Goal: Information Seeking & Learning: Understand process/instructions

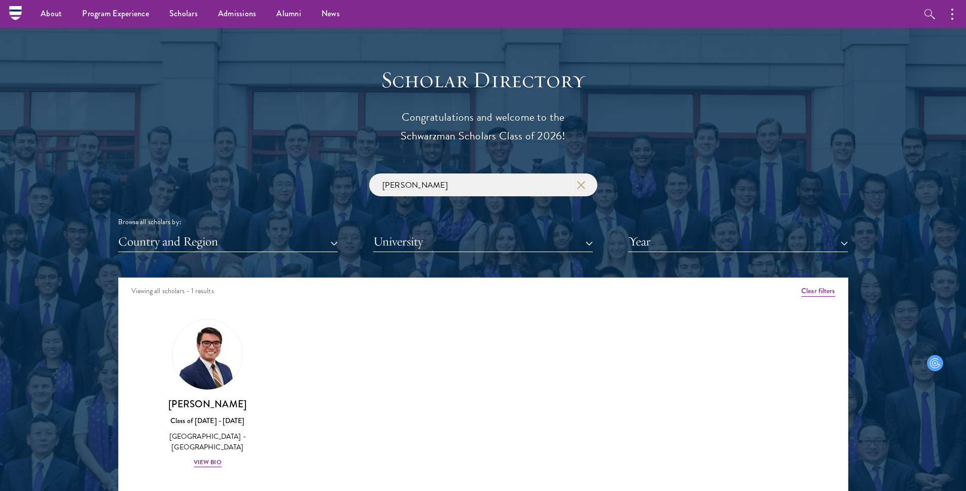
click at [581, 181] on icon "button" at bounding box center [581, 185] width 8 height 8
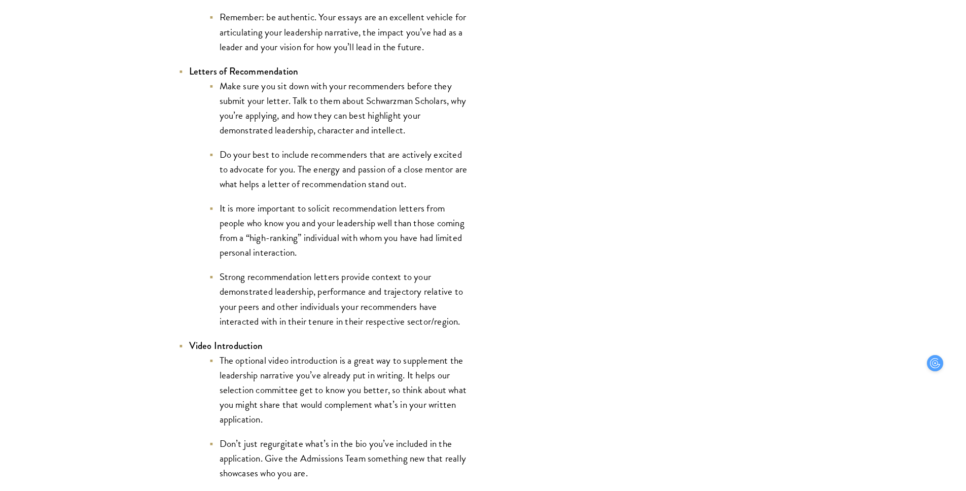
scroll to position [1529, 0]
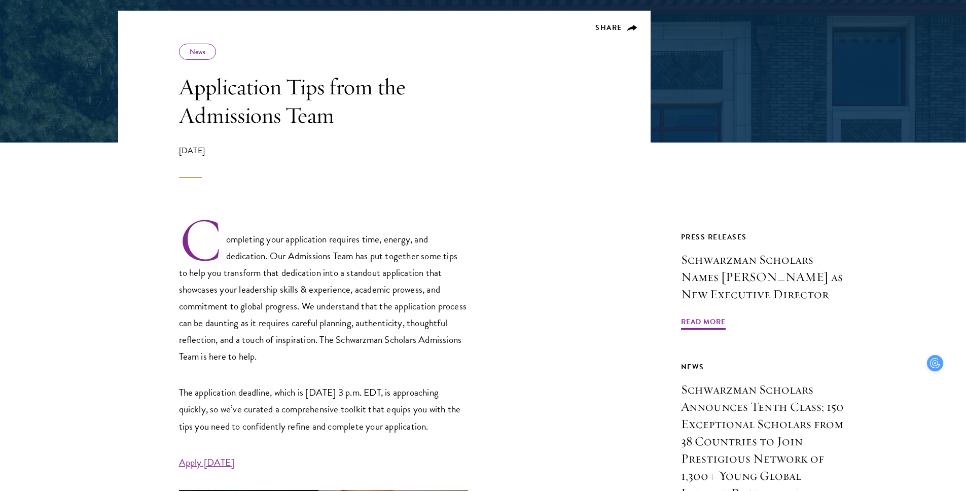
scroll to position [174, 0]
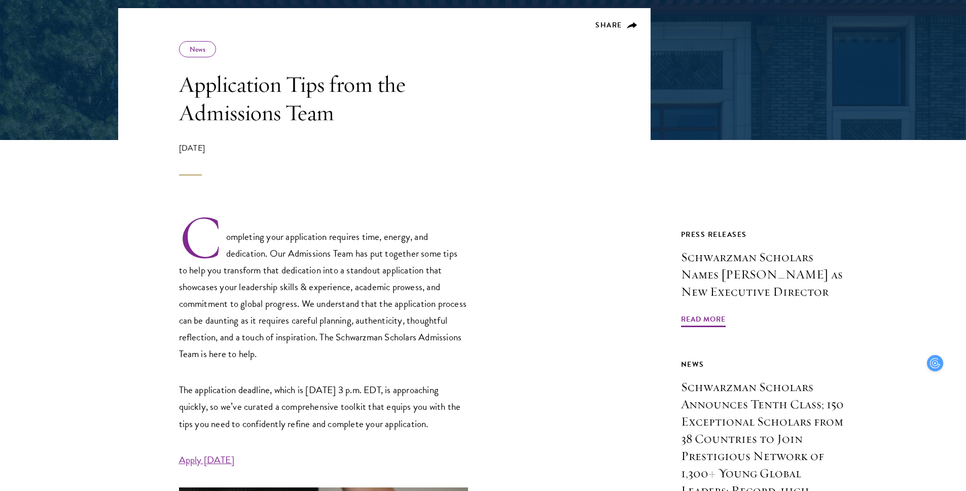
click at [375, 335] on p "Completing your application requires time, energy, and dedication. Our Admissio…" at bounding box center [323, 287] width 289 height 149
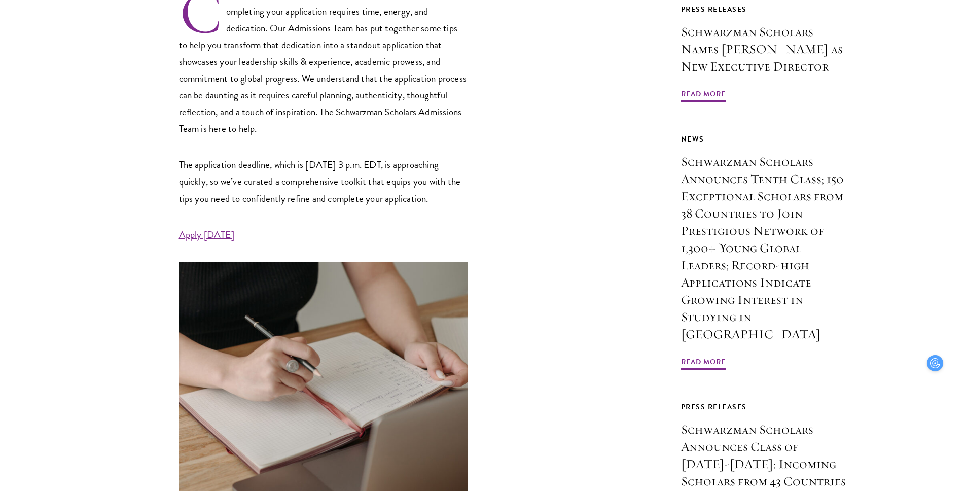
click at [279, 188] on p "The application deadline, which is September 10 at 3 p.m. EDT, is approaching q…" at bounding box center [323, 181] width 289 height 50
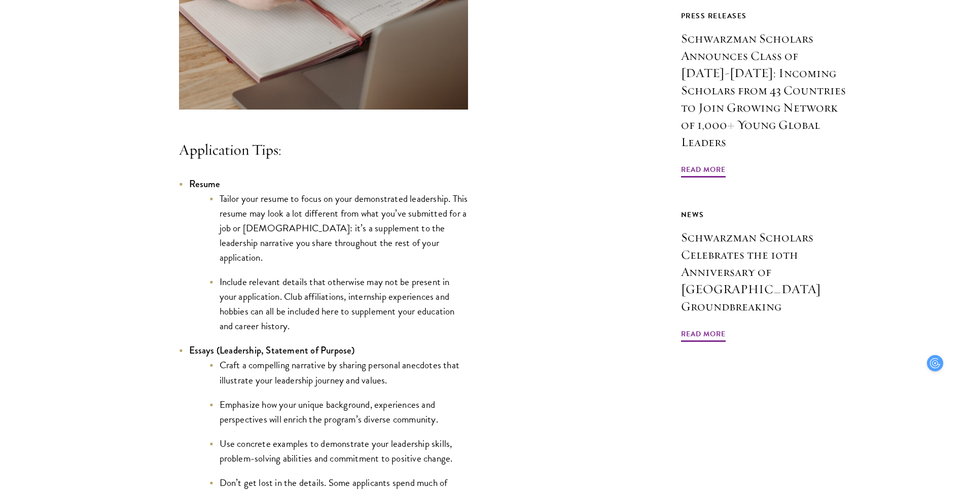
scroll to position [792, 0]
click at [282, 241] on li "Tailor your resume to focus on your demonstrated leadership. This resume may lo…" at bounding box center [338, 226] width 259 height 73
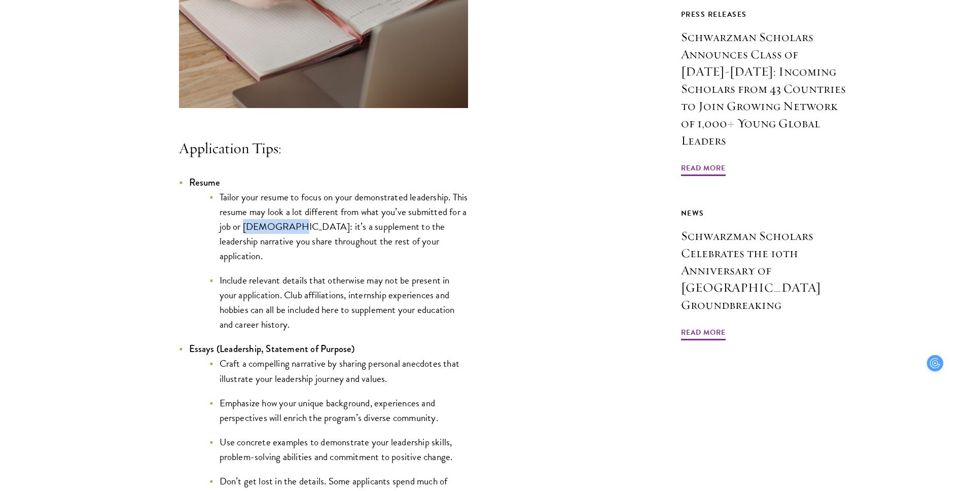
click at [282, 241] on li "Tailor your resume to focus on your demonstrated leadership. This resume may lo…" at bounding box center [338, 226] width 259 height 73
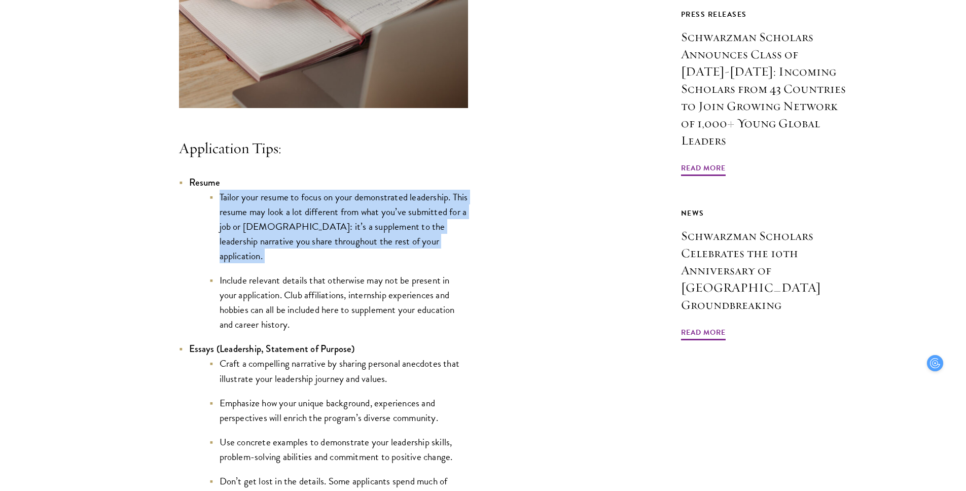
click at [289, 318] on li "Include relevant details that otherwise may not be present in your application.…" at bounding box center [338, 302] width 259 height 59
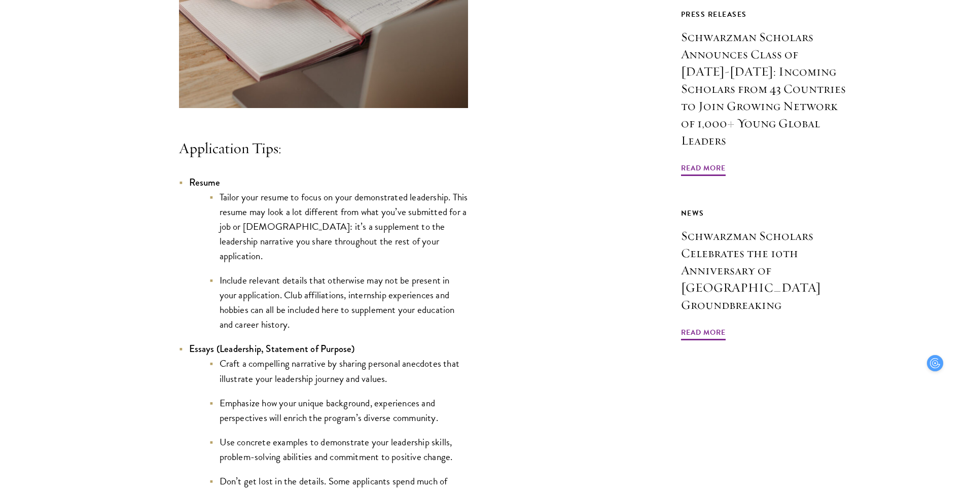
click at [289, 318] on li "Include relevant details that otherwise may not be present in your application.…" at bounding box center [338, 302] width 259 height 59
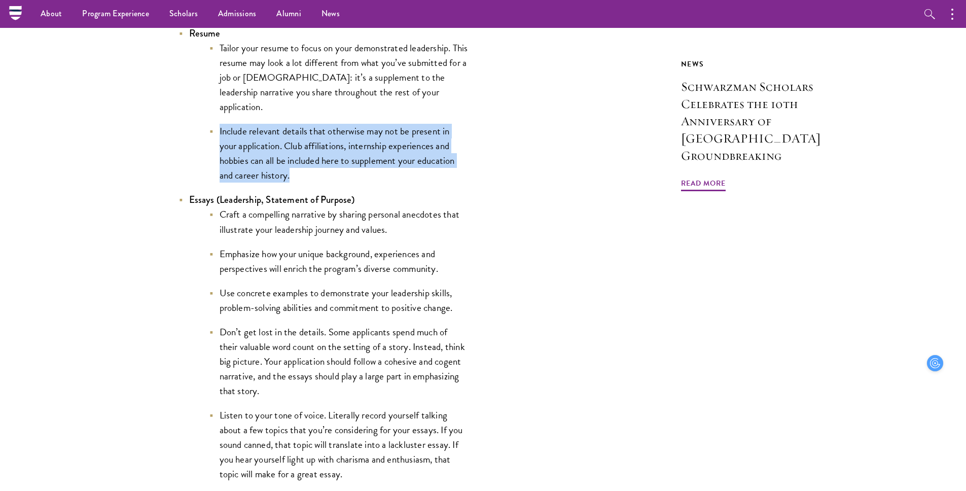
scroll to position [940, 0]
click at [289, 318] on ul "Craft a compelling narrative by sharing personal anecdotes that illustrate your…" at bounding box center [328, 371] width 279 height 328
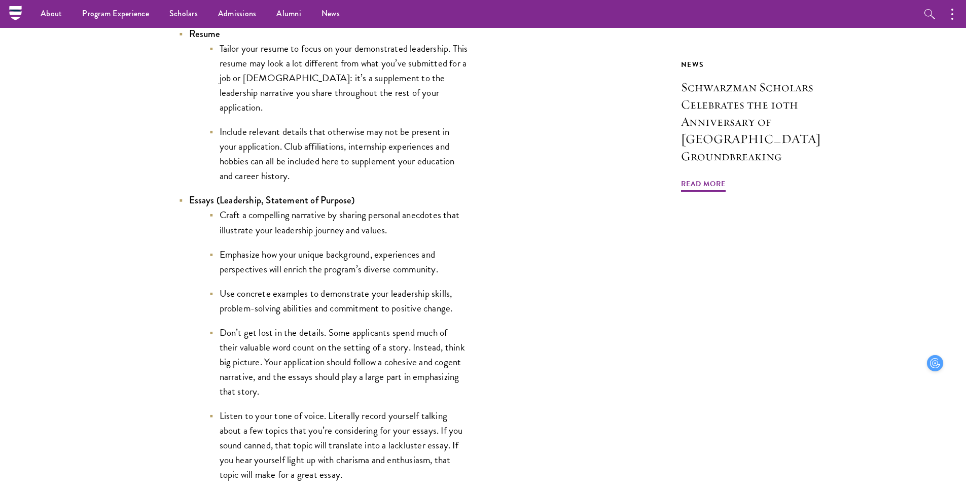
click at [289, 318] on ul "Craft a compelling narrative by sharing personal anecdotes that illustrate your…" at bounding box center [328, 371] width 279 height 328
click at [289, 319] on ul "Craft a compelling narrative by sharing personal anecdotes that illustrate your…" at bounding box center [328, 371] width 279 height 328
click at [286, 230] on li "Craft a compelling narrative by sharing personal anecdotes that illustrate your…" at bounding box center [338, 221] width 259 height 29
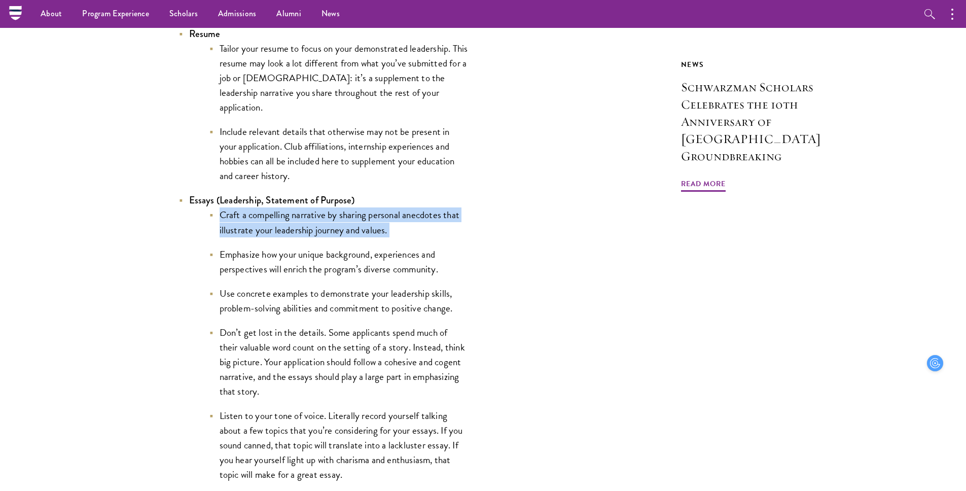
click at [288, 281] on ul "Craft a compelling narrative by sharing personal anecdotes that illustrate your…" at bounding box center [328, 371] width 279 height 328
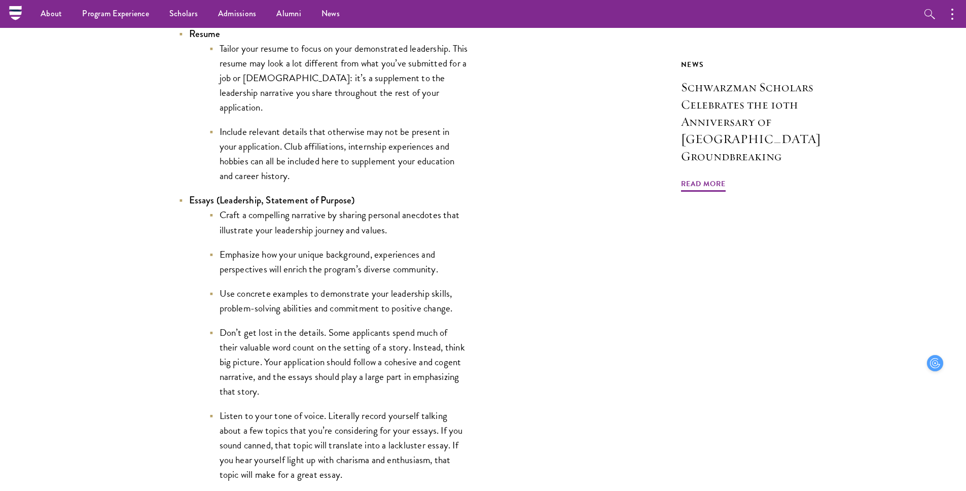
click at [288, 281] on ul "Craft a compelling narrative by sharing personal anecdotes that illustrate your…" at bounding box center [328, 371] width 279 height 328
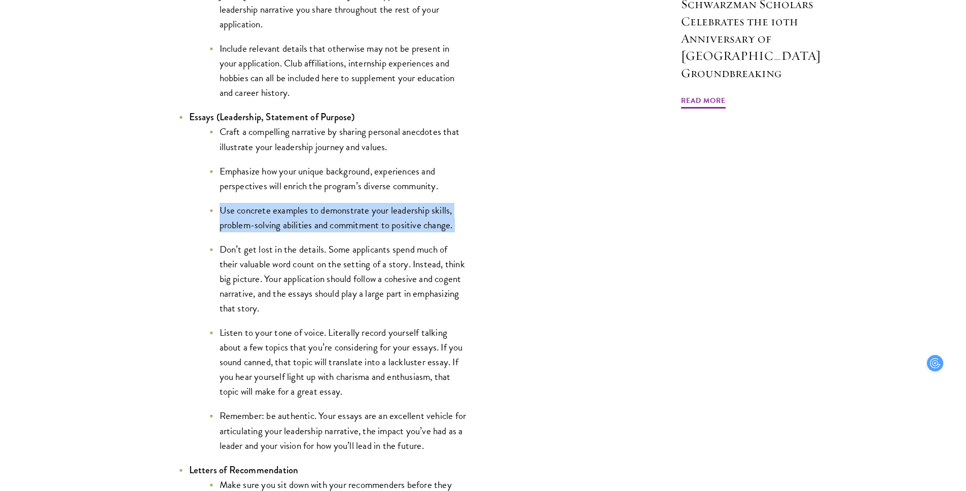
scroll to position [1024, 0]
click at [289, 280] on li "Don’t get lost in the details. Some applicants spend much of their valuable wor…" at bounding box center [338, 277] width 259 height 73
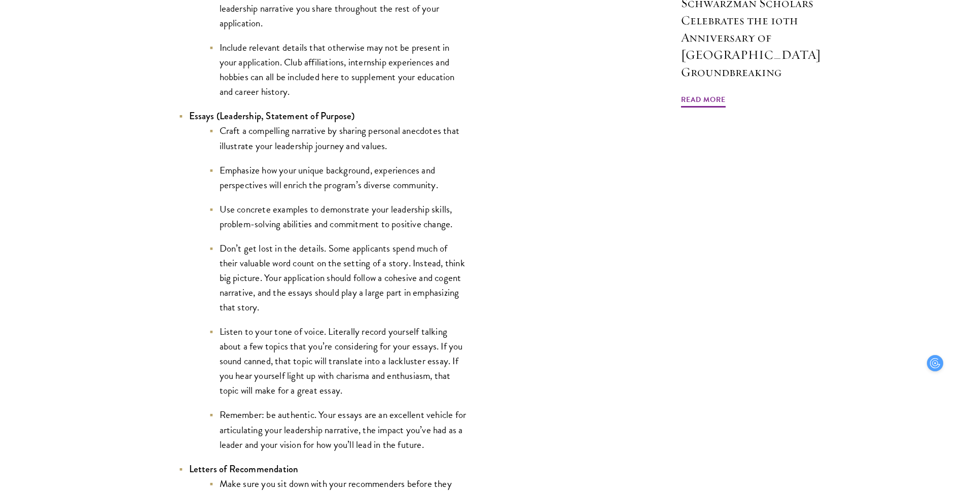
click at [289, 280] on li "Don’t get lost in the details. Some applicants spend much of their valuable wor…" at bounding box center [338, 277] width 259 height 73
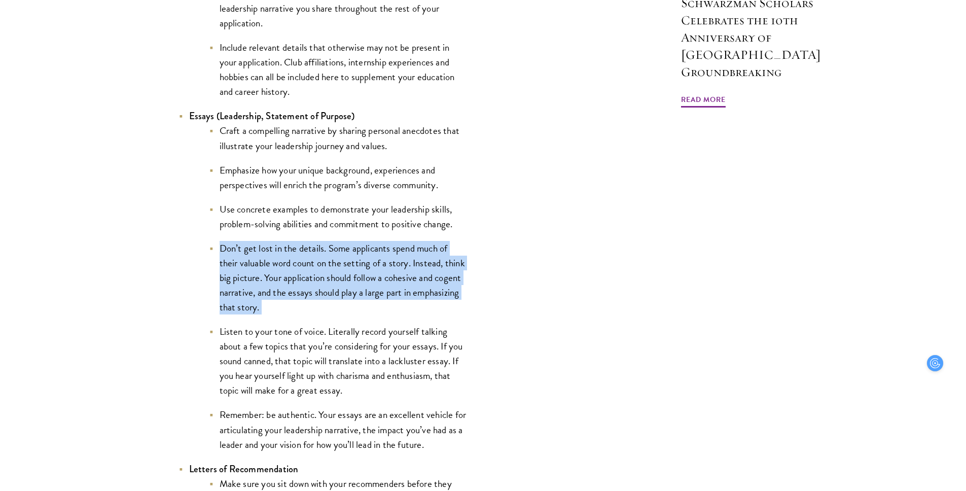
click at [291, 204] on li "Use concrete examples to demonstrate your leadership skills, problem-solving ab…" at bounding box center [338, 216] width 259 height 29
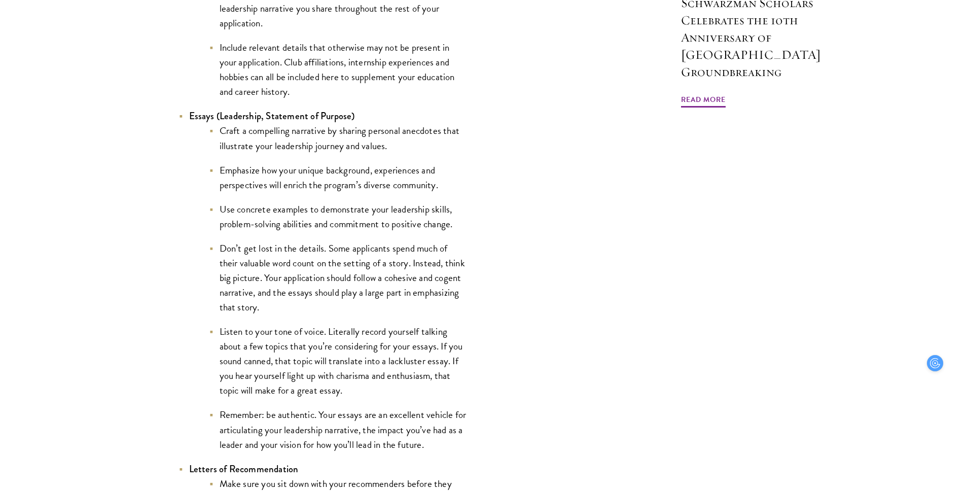
click at [291, 204] on li "Use concrete examples to demonstrate your leadership skills, problem-solving ab…" at bounding box center [338, 216] width 259 height 29
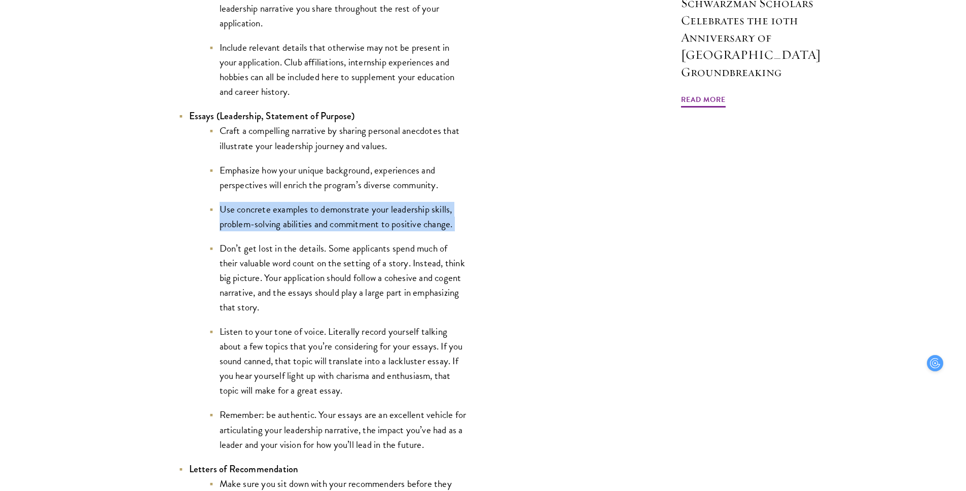
click at [292, 260] on li "Don’t get lost in the details. Some applicants spend much of their valuable wor…" at bounding box center [338, 277] width 259 height 73
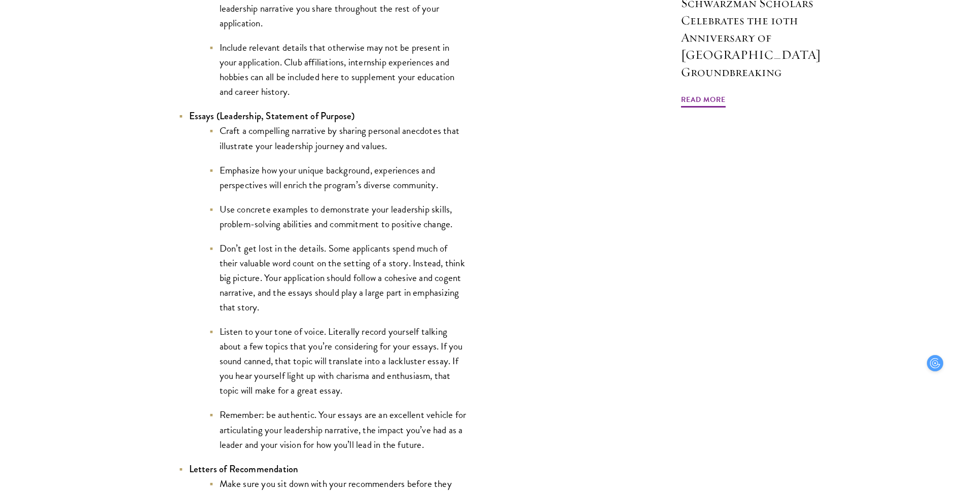
click at [292, 260] on li "Don’t get lost in the details. Some applicants spend much of their valuable wor…" at bounding box center [338, 277] width 259 height 73
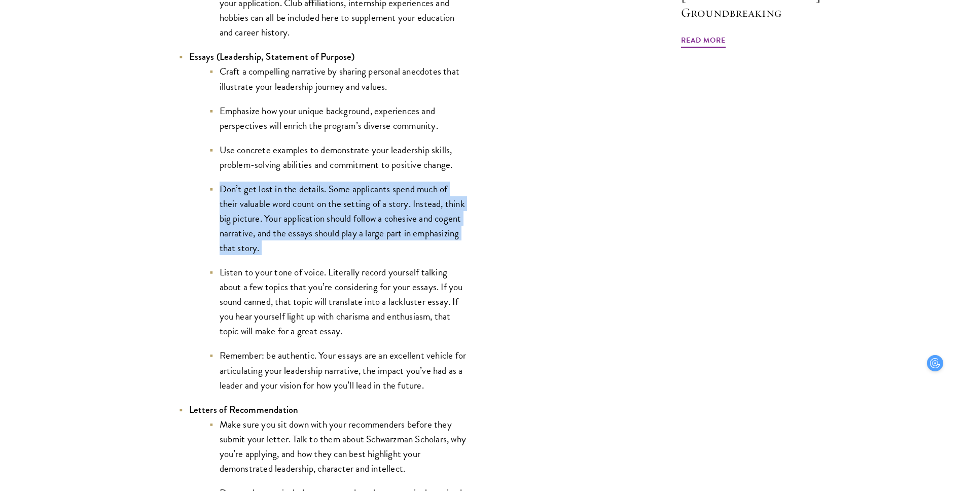
scroll to position [1085, 0]
click at [292, 260] on ul "Craft a compelling narrative by sharing personal anecdotes that illustrate your…" at bounding box center [328, 227] width 279 height 328
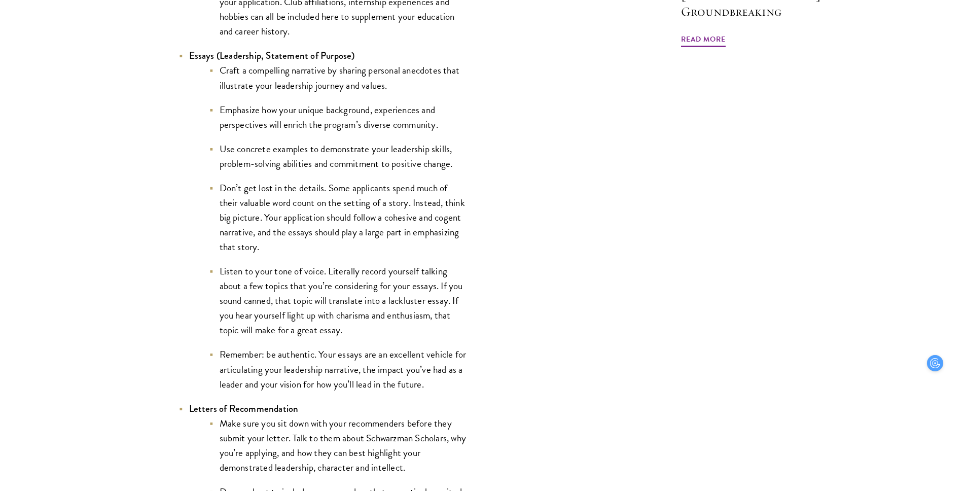
click at [292, 260] on ul "Craft a compelling narrative by sharing personal anecdotes that illustrate your…" at bounding box center [328, 227] width 279 height 328
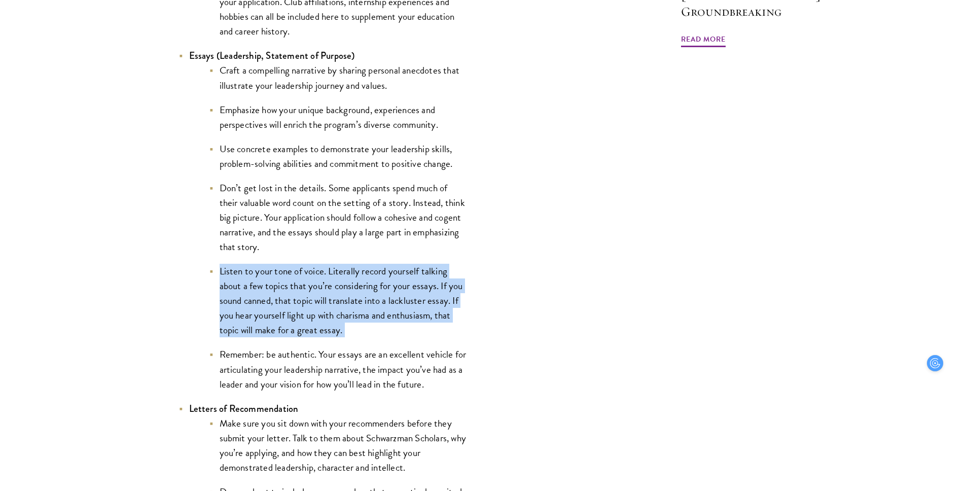
click at [290, 307] on li "Listen to your tone of voice. Literally record yourself talking about a few top…" at bounding box center [338, 300] width 259 height 73
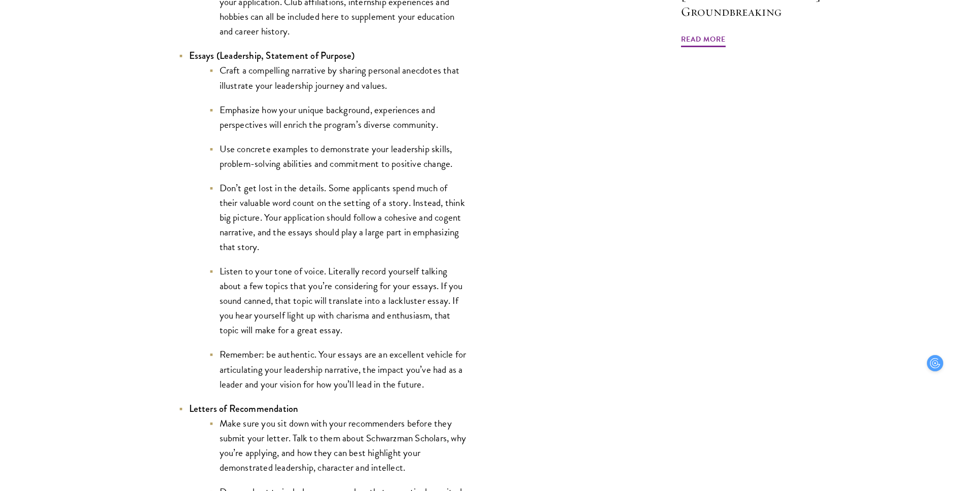
click at [290, 307] on li "Listen to your tone of voice. Literally record yourself talking about a few top…" at bounding box center [338, 300] width 259 height 73
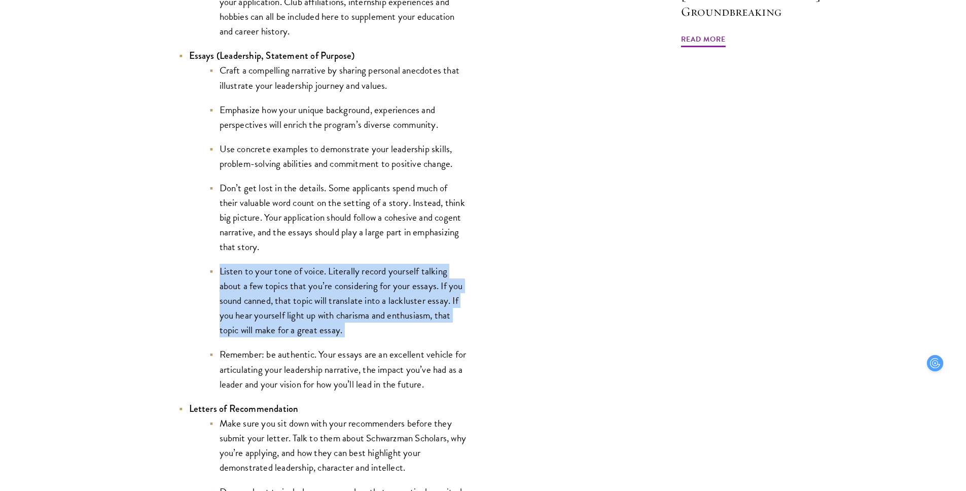
click at [288, 192] on li "Don’t get lost in the details. Some applicants spend much of their valuable wor…" at bounding box center [338, 216] width 259 height 73
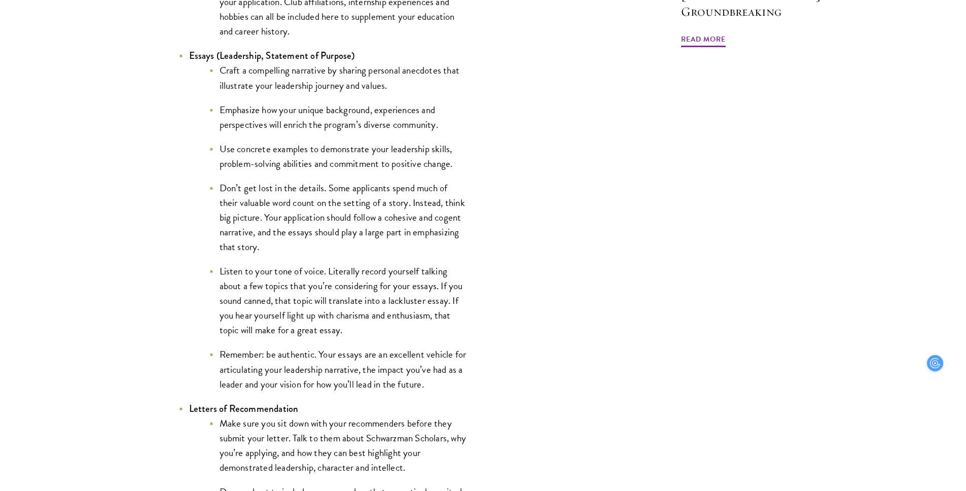
click at [288, 192] on li "Don’t get lost in the details. Some applicants spend much of their valuable wor…" at bounding box center [338, 216] width 259 height 73
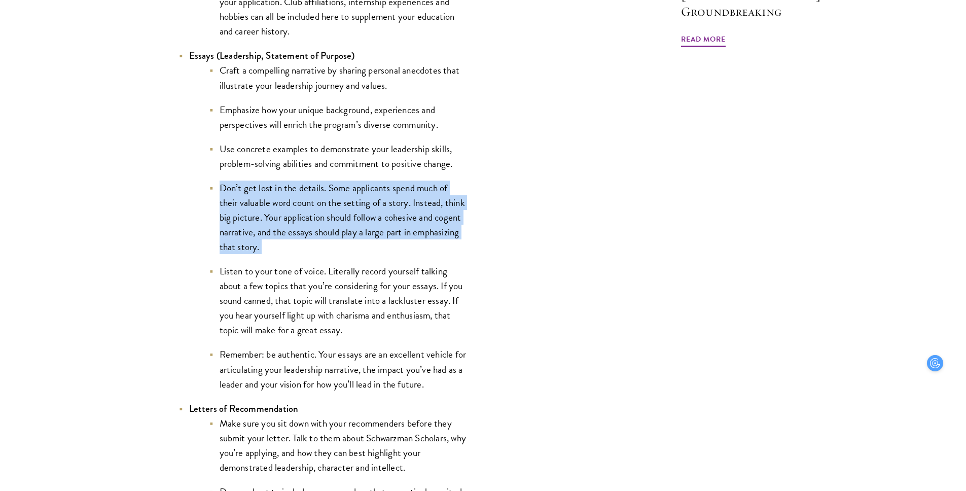
click at [290, 280] on li "Listen to your tone of voice. Literally record yourself talking about a few top…" at bounding box center [338, 300] width 259 height 73
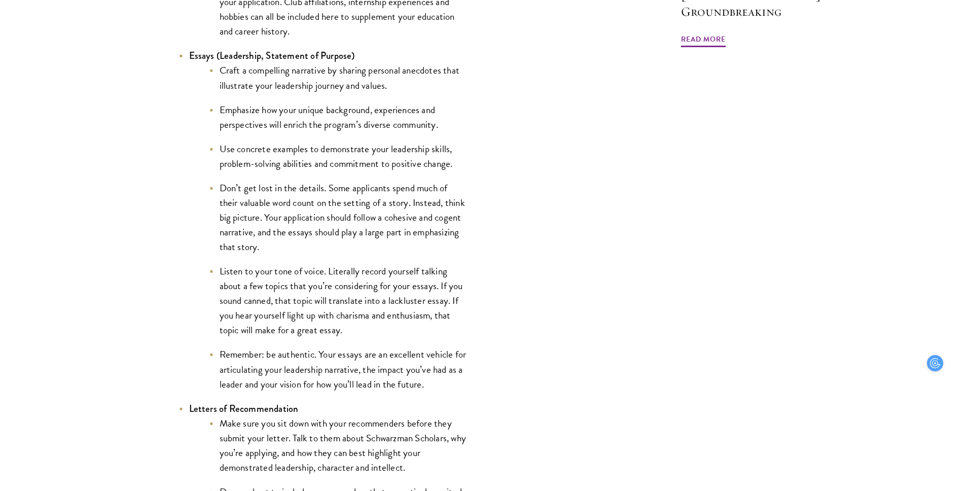
click at [290, 280] on li "Listen to your tone of voice. Literally record yourself talking about a few top…" at bounding box center [338, 300] width 259 height 73
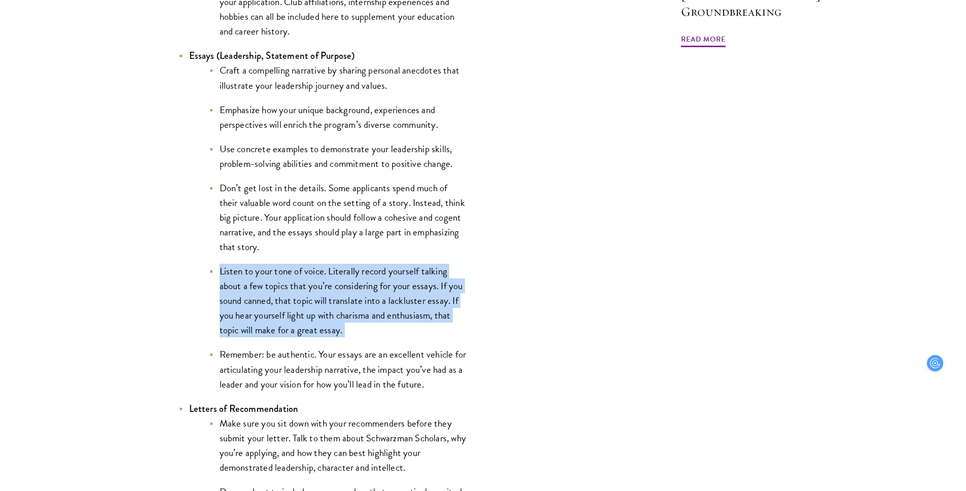
click at [290, 337] on li "Listen to your tone of voice. Literally record yourself talking about a few top…" at bounding box center [338, 300] width 259 height 73
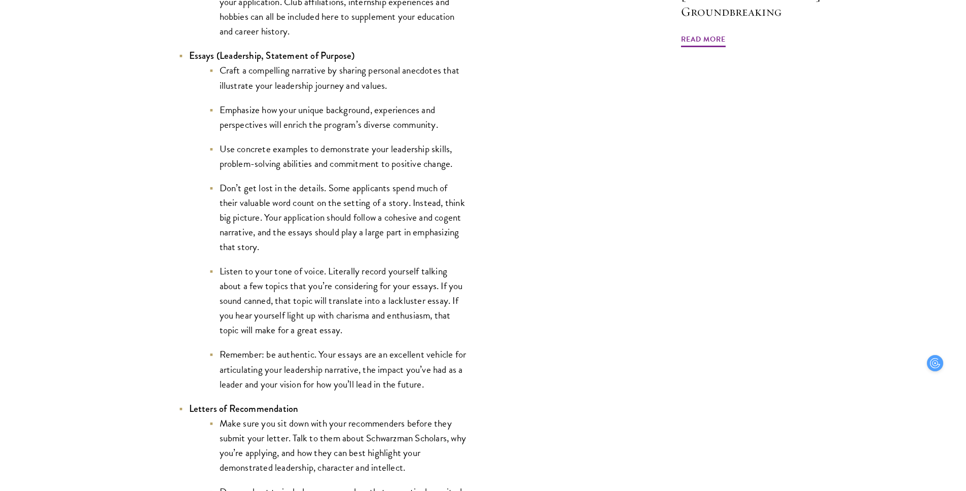
click at [290, 337] on li "Listen to your tone of voice. Literally record yourself talking about a few top…" at bounding box center [338, 300] width 259 height 73
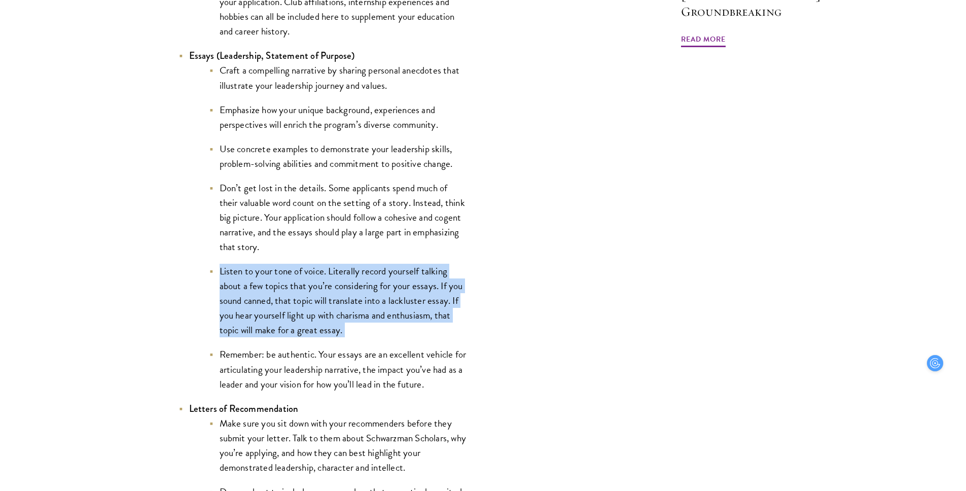
click at [291, 266] on li "Listen to your tone of voice. Literally record yourself talking about a few top…" at bounding box center [338, 300] width 259 height 73
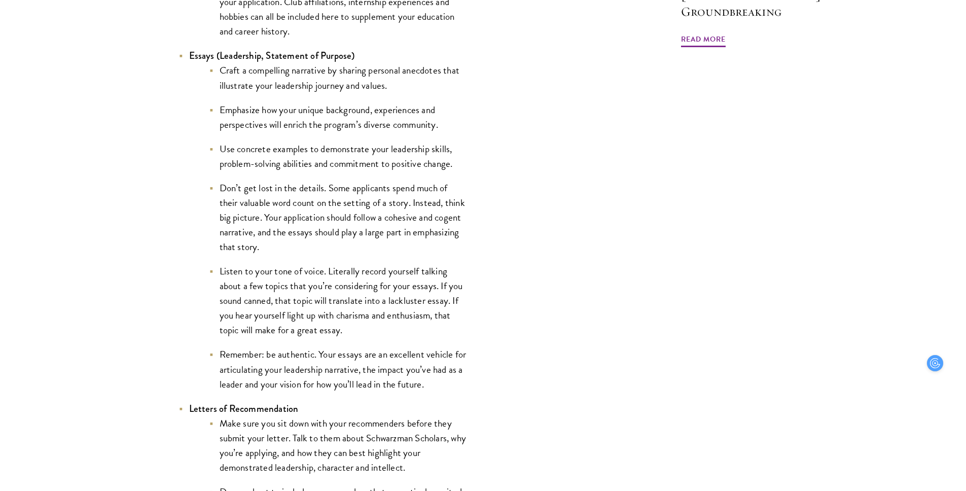
click at [291, 266] on li "Listen to your tone of voice. Literally record yourself talking about a few top…" at bounding box center [338, 300] width 259 height 73
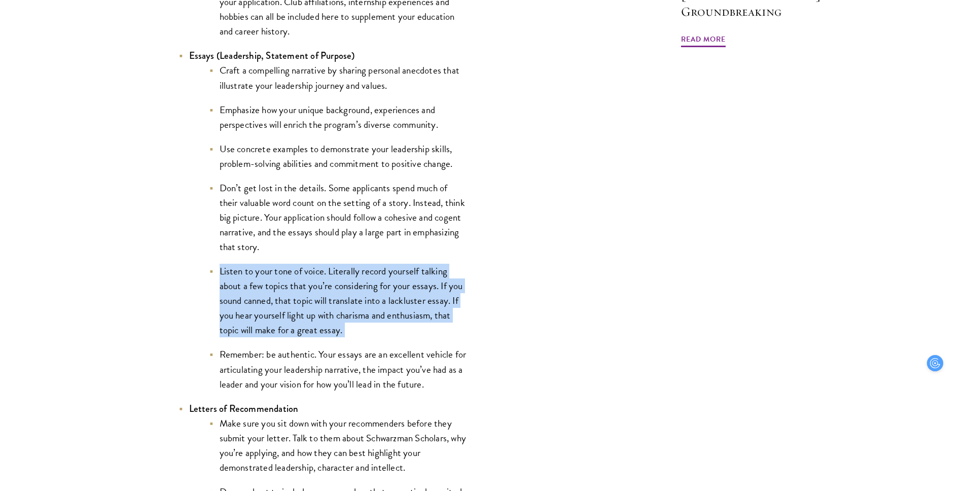
click at [294, 348] on ul "Craft a compelling narrative by sharing personal anecdotes that illustrate your…" at bounding box center [328, 227] width 279 height 328
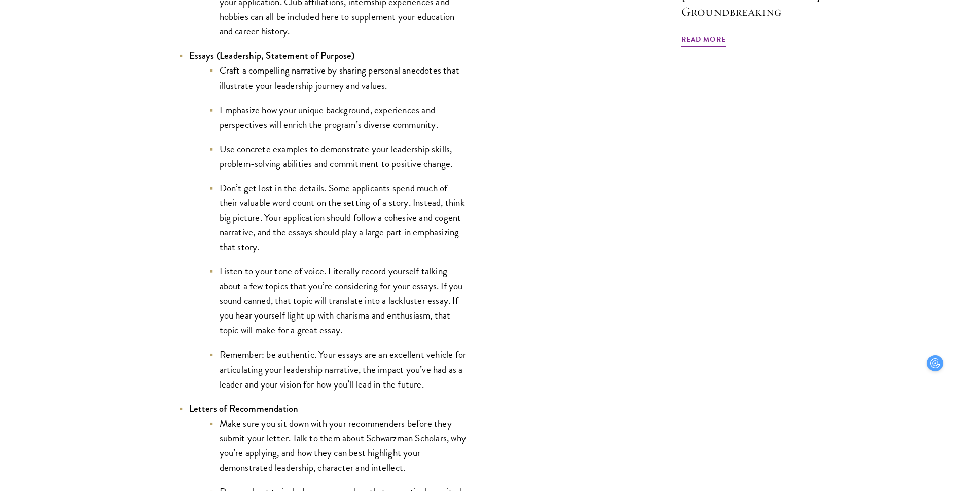
click at [294, 348] on ul "Craft a compelling narrative by sharing personal anecdotes that illustrate your…" at bounding box center [328, 227] width 279 height 328
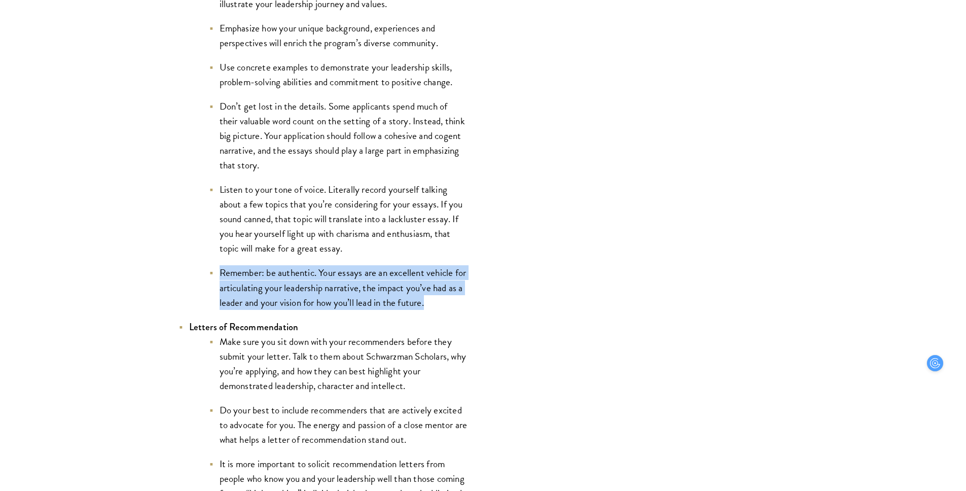
click at [294, 348] on li "Make sure you sit down with your recommenders before they submit your letter. T…" at bounding box center [338, 363] width 259 height 59
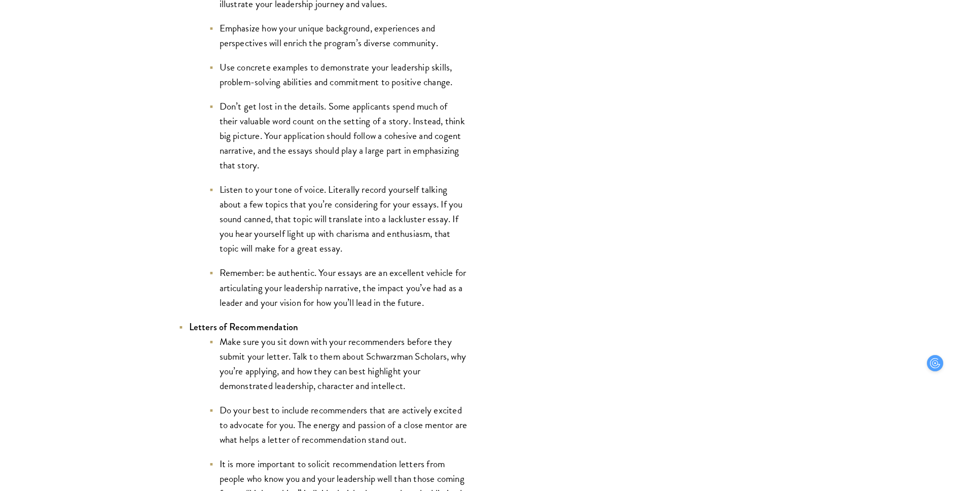
click at [294, 348] on li "Make sure you sit down with your recommenders before they submit your letter. T…" at bounding box center [338, 363] width 259 height 59
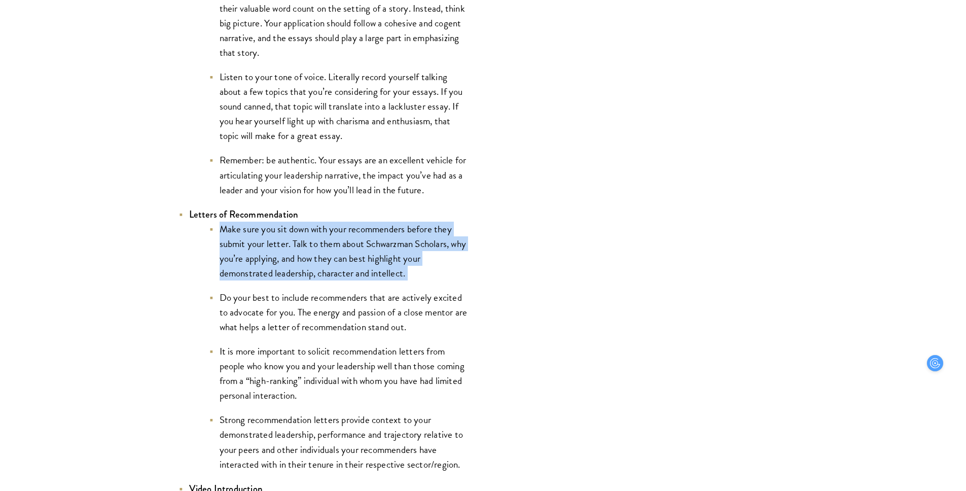
click at [294, 348] on li "It is more important to solicit recommendation letters from people who know you…" at bounding box center [338, 373] width 259 height 59
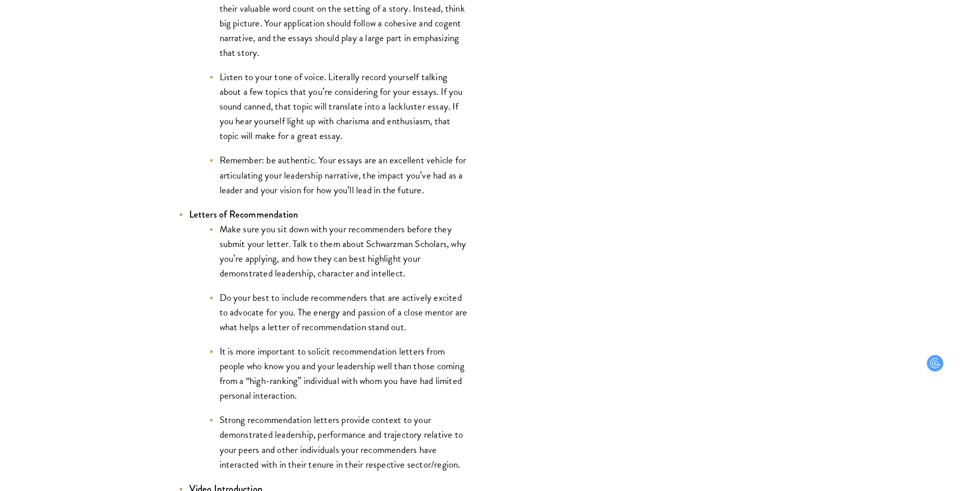
click at [294, 348] on li "It is more important to solicit recommendation letters from people who know you…" at bounding box center [338, 373] width 259 height 59
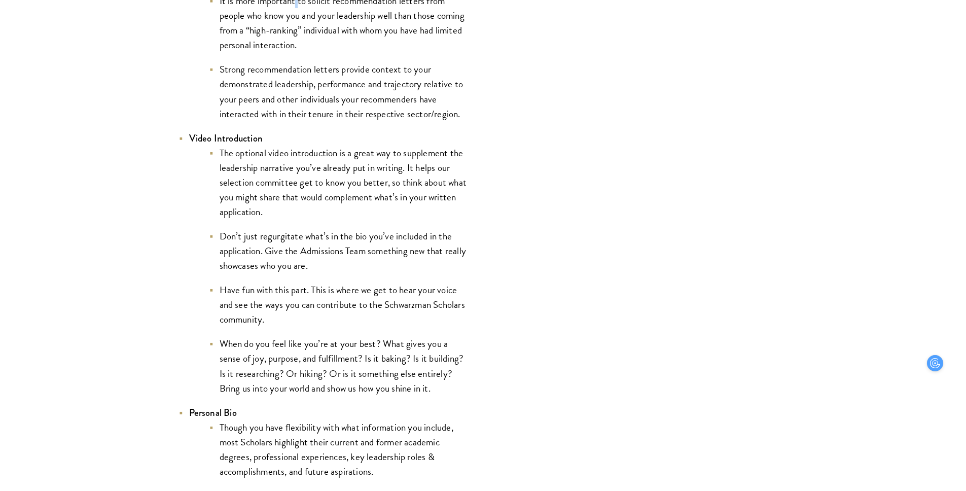
scroll to position [1630, 0]
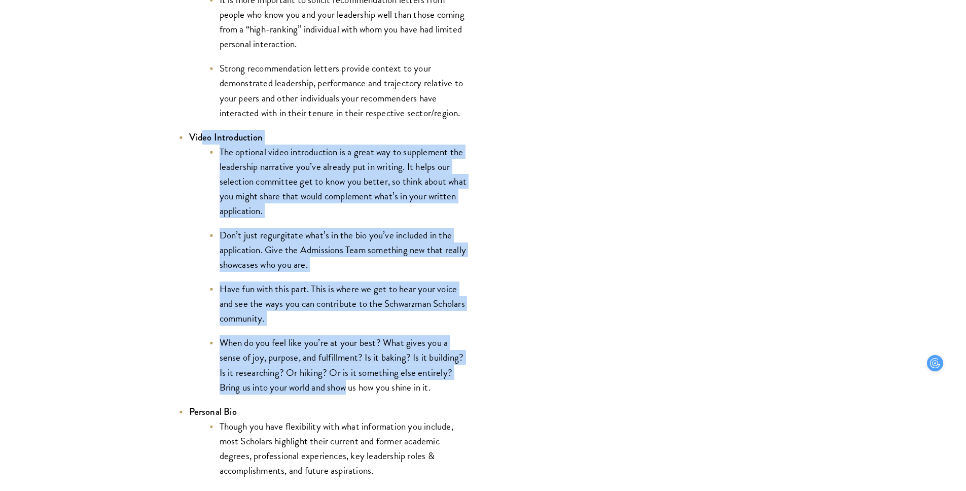
drag, startPoint x: 203, startPoint y: 138, endPoint x: 348, endPoint y: 388, distance: 289.6
click at [348, 388] on li "Video Introduction The optional video introduction is a great way to supplement…" at bounding box center [323, 262] width 289 height 265
click at [348, 389] on li "When do you feel like you’re at your best? What gives you a sense of joy, purpo…" at bounding box center [338, 364] width 259 height 59
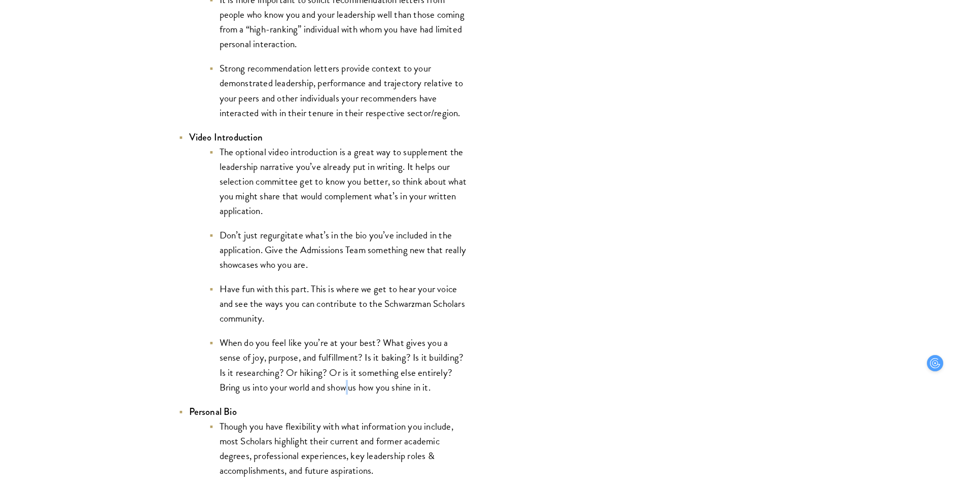
click at [348, 389] on li "When do you feel like you’re at your best? What gives you a sense of joy, purpo…" at bounding box center [338, 364] width 259 height 59
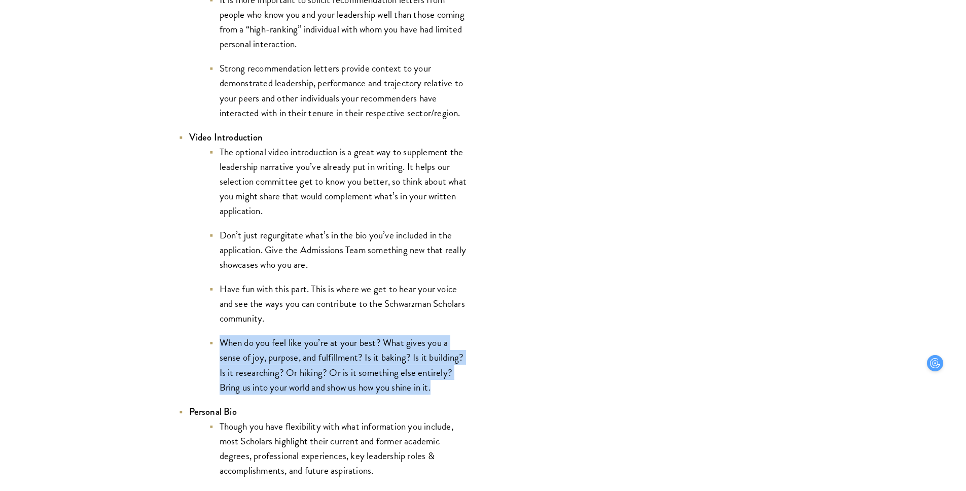
click at [348, 389] on li "When do you feel like you’re at your best? What gives you a sense of joy, purpo…" at bounding box center [338, 364] width 259 height 59
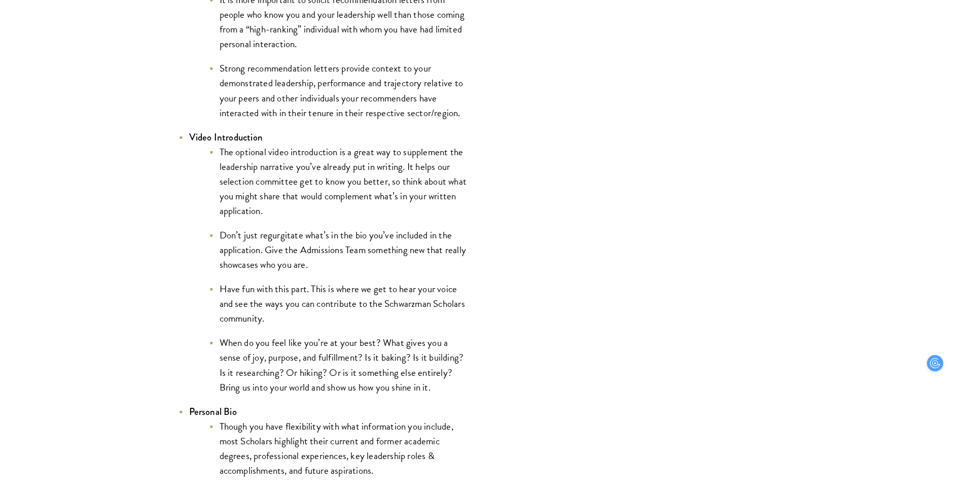
click at [334, 307] on li "Have fun with this part. This is where we get to hear your voice and see the wa…" at bounding box center [338, 303] width 259 height 44
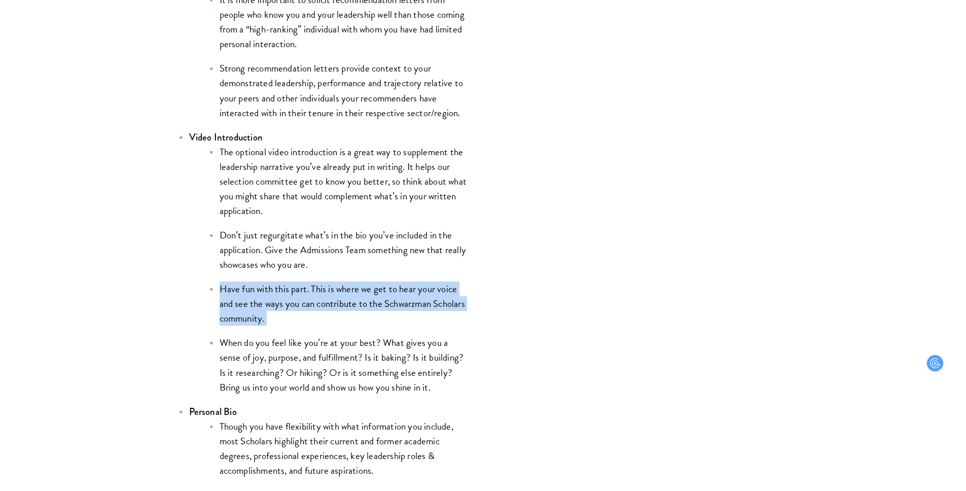
click at [334, 307] on li "Have fun with this part. This is where we get to hear your voice and see the wa…" at bounding box center [338, 303] width 259 height 44
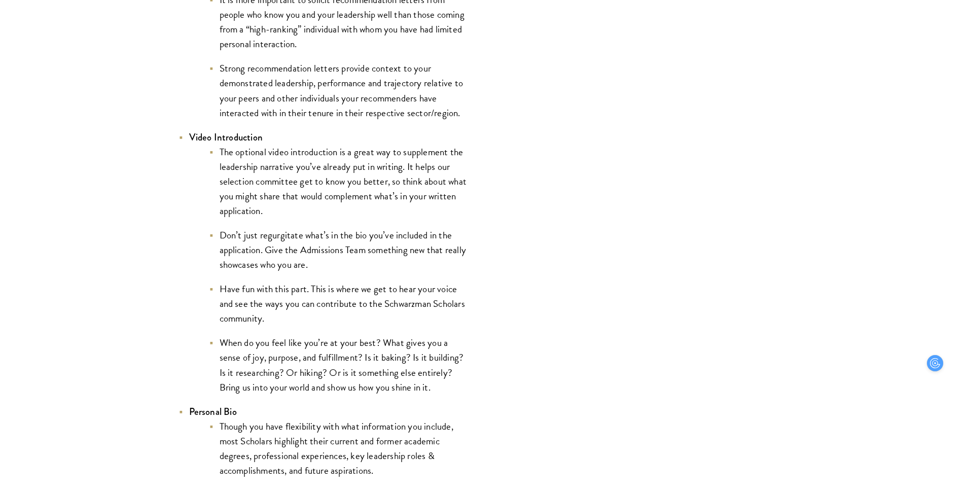
click at [341, 357] on li "When do you feel like you’re at your best? What gives you a sense of joy, purpo…" at bounding box center [338, 364] width 259 height 59
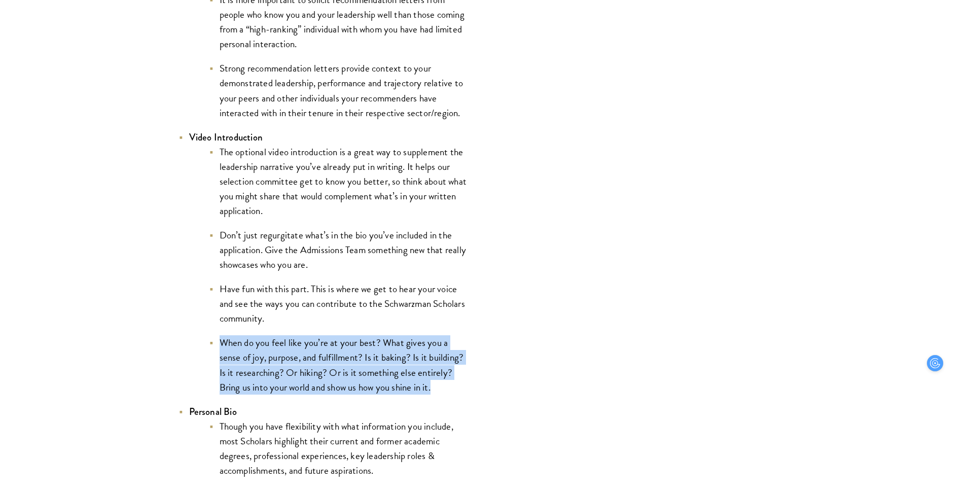
click at [341, 357] on li "When do you feel like you’re at your best? What gives you a sense of joy, purpo…" at bounding box center [338, 364] width 259 height 59
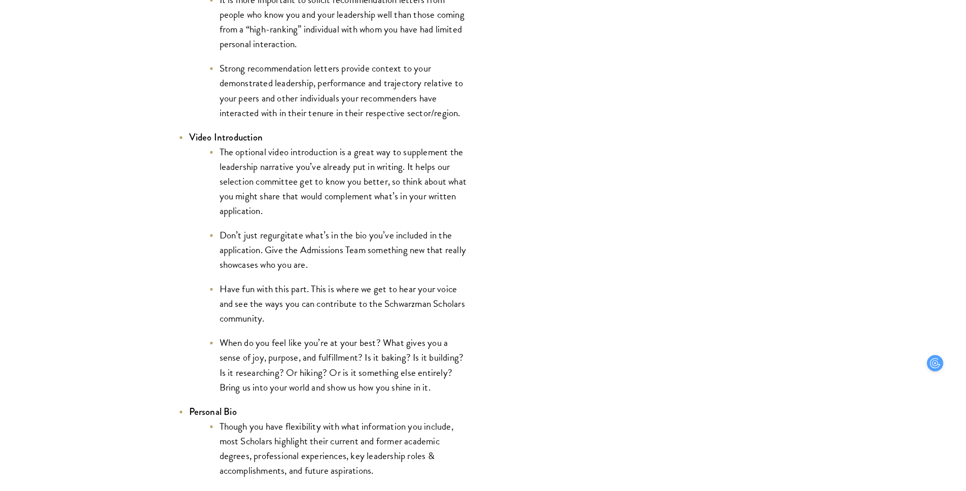
click at [331, 443] on li "Though you have flexibility with what information you include, most Scholars hi…" at bounding box center [338, 448] width 259 height 59
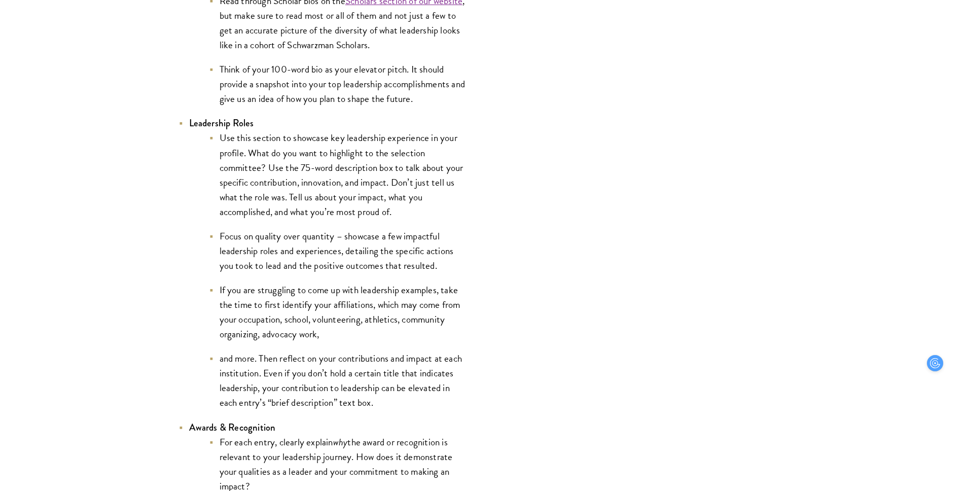
scroll to position [2128, 0]
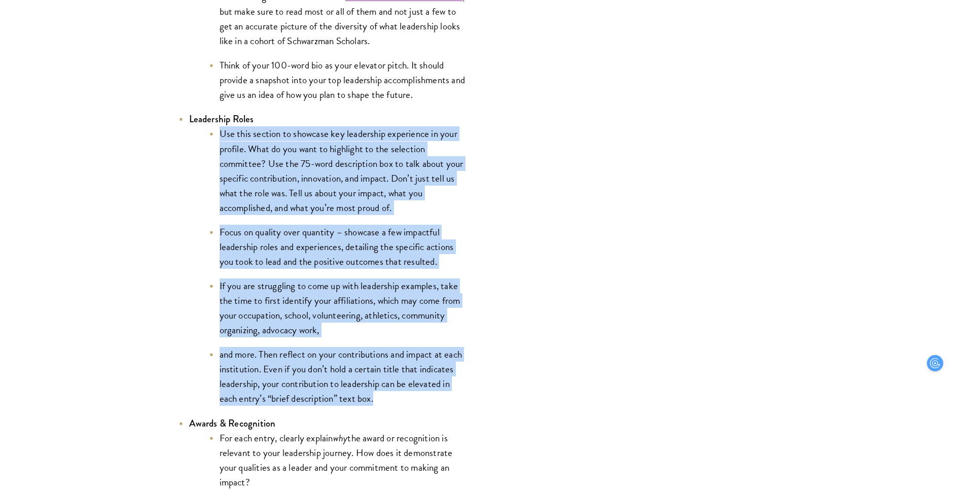
drag, startPoint x: 303, startPoint y: 164, endPoint x: 393, endPoint y: 415, distance: 267.1
drag, startPoint x: 393, startPoint y: 415, endPoint x: 330, endPoint y: 108, distance: 312.9
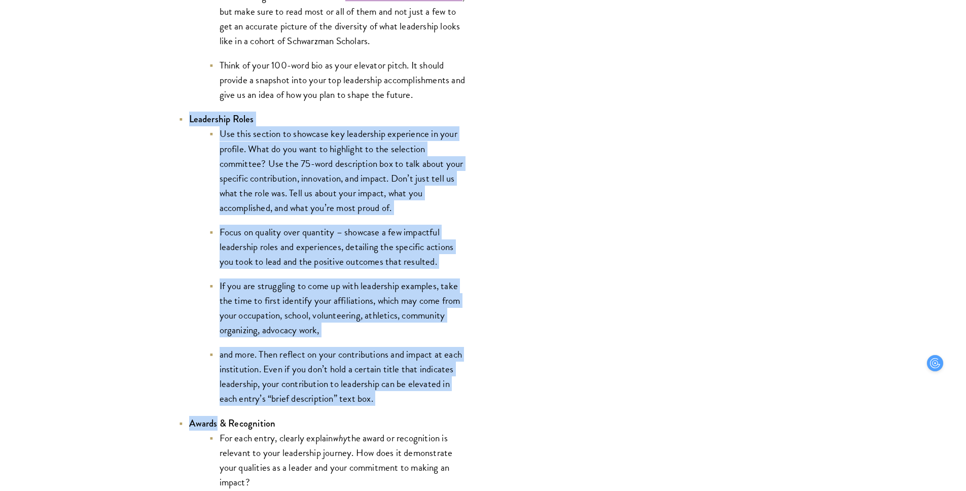
drag, startPoint x: 330, startPoint y: 108, endPoint x: 369, endPoint y: 402, distance: 296.0
click at [369, 402] on li "and more. Then reflect on your contributions and impact at each institution. Ev…" at bounding box center [338, 376] width 259 height 59
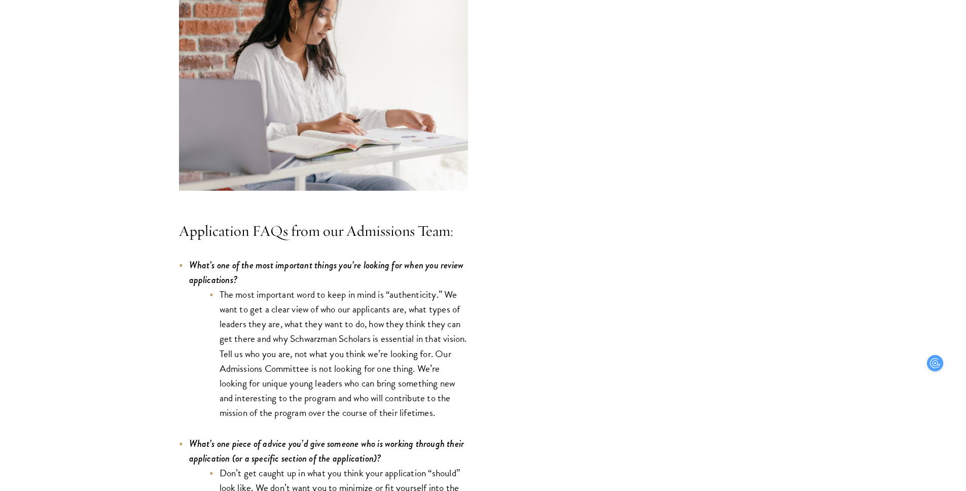
scroll to position [2742, 0]
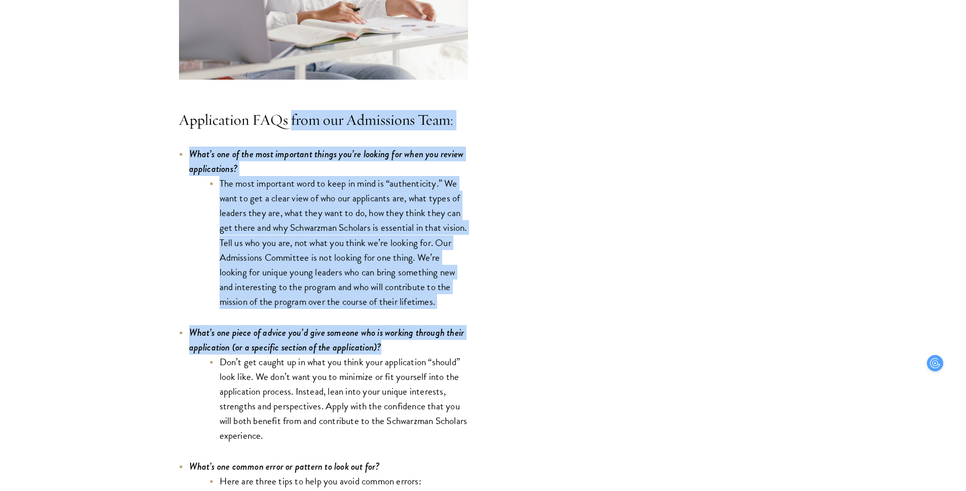
drag, startPoint x: 291, startPoint y: 226, endPoint x: 406, endPoint y: 354, distance: 172.3
click at [405, 354] on div "Completing your application requires time, energy, and dedication. Our Admissio…" at bounding box center [323, 311] width 289 height 5544
click at [406, 354] on li "What’s one piece of advice you’d give someone who is working through their appl…" at bounding box center [323, 384] width 289 height 118
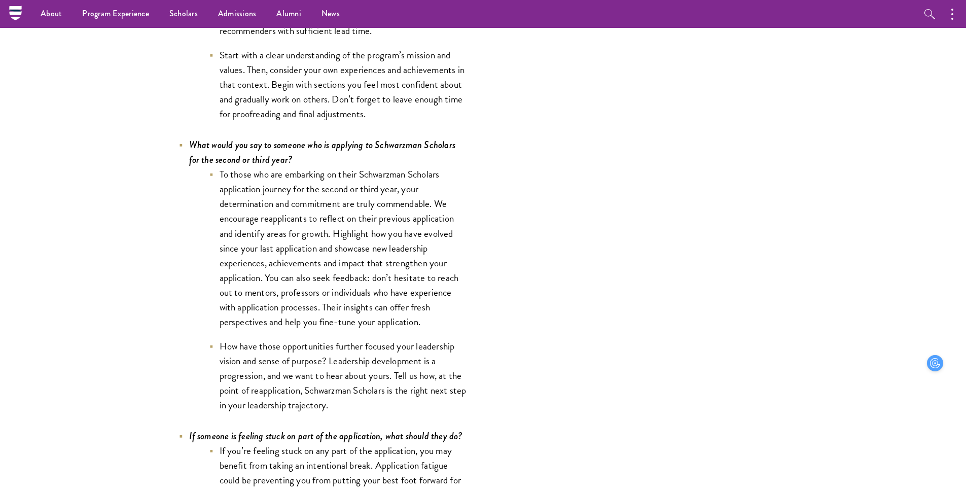
scroll to position [3645, 0]
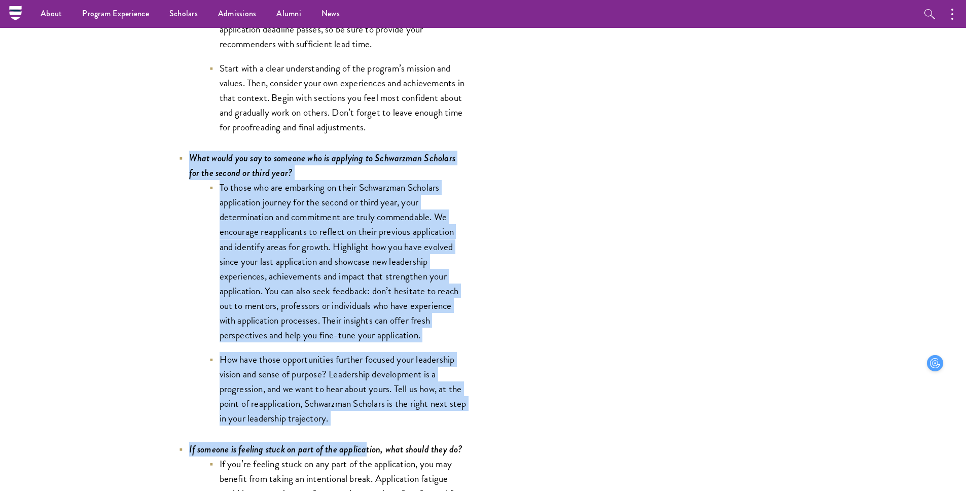
drag, startPoint x: 278, startPoint y: 142, endPoint x: 367, endPoint y: 452, distance: 321.7
click at [367, 452] on icon "If someone is feeling stuck on part of the application, what should they do?" at bounding box center [325, 449] width 273 height 14
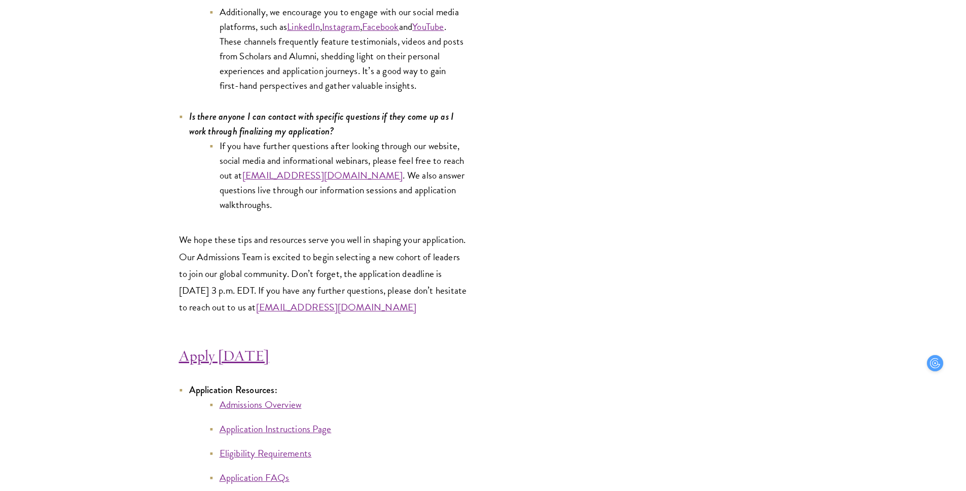
scroll to position [5251, 0]
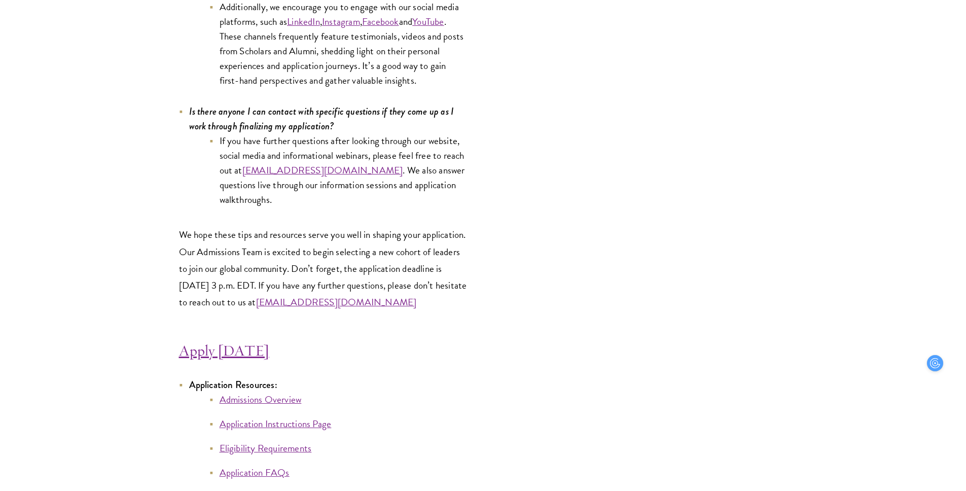
click at [343, 281] on p "We hope these tips and resources serve you well in shaping your application. Ou…" at bounding box center [323, 268] width 289 height 84
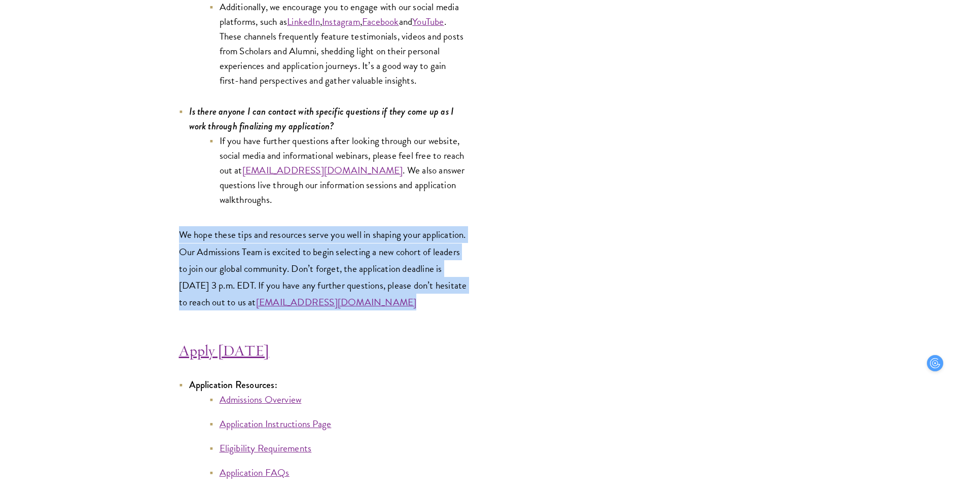
click at [308, 226] on p "We hope these tips and resources serve you well in shaping your application. Ou…" at bounding box center [323, 268] width 289 height 84
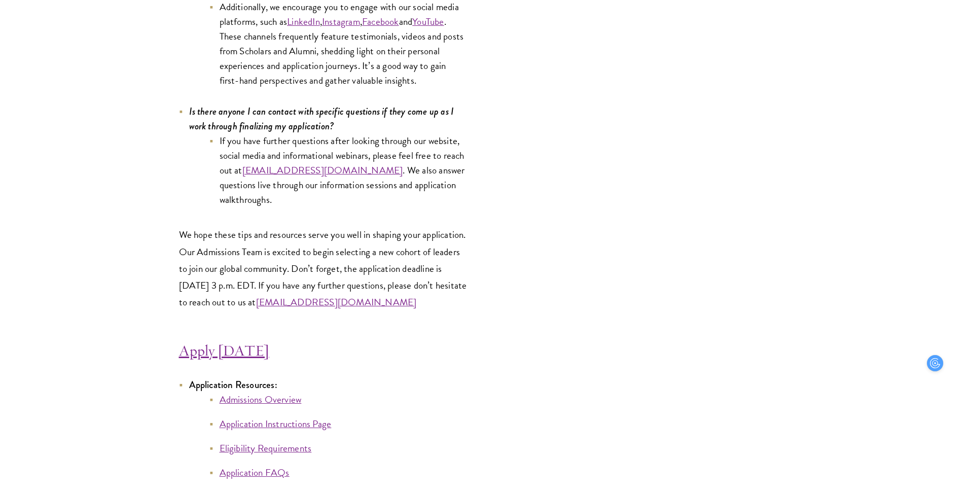
click at [308, 226] on p "We hope these tips and resources serve you well in shaping your application. Ou…" at bounding box center [323, 268] width 289 height 84
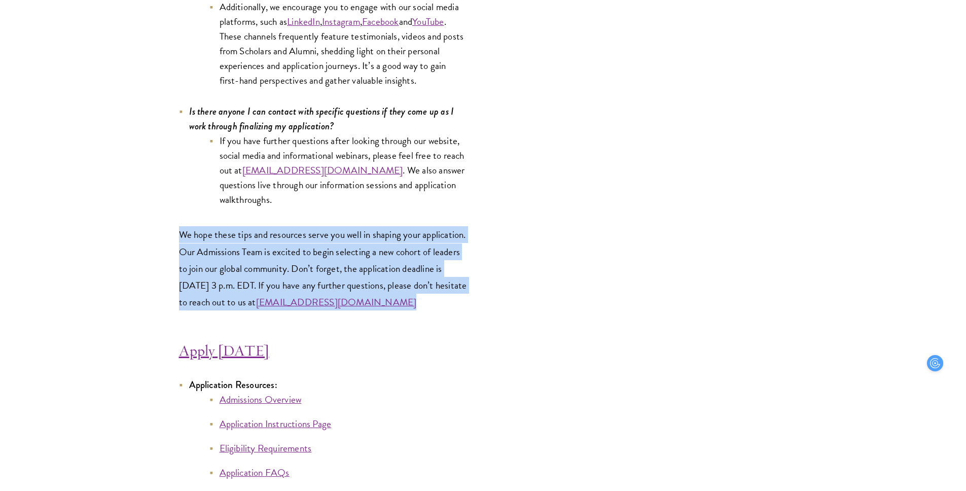
click at [326, 267] on p "We hope these tips and resources serve you well in shaping your application. Ou…" at bounding box center [323, 268] width 289 height 84
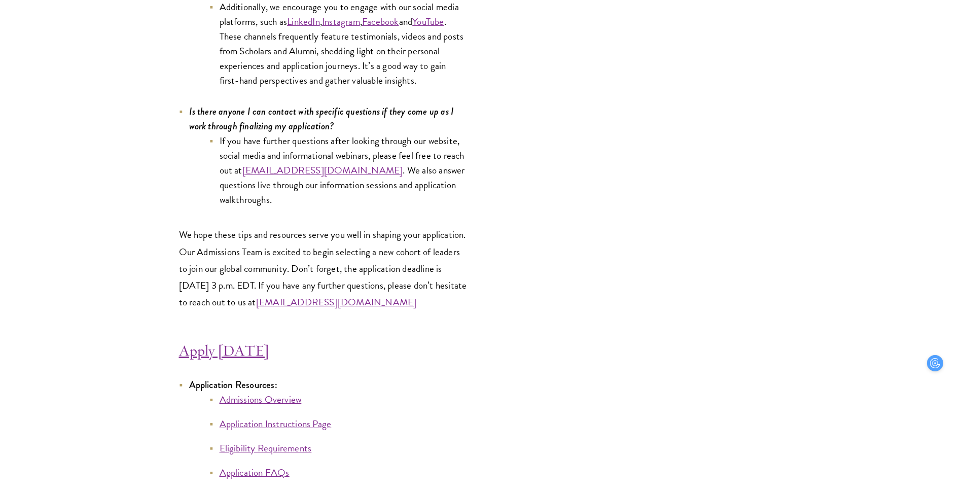
click at [326, 267] on p "We hope these tips and resources serve you well in shaping your application. Ou…" at bounding box center [323, 268] width 289 height 84
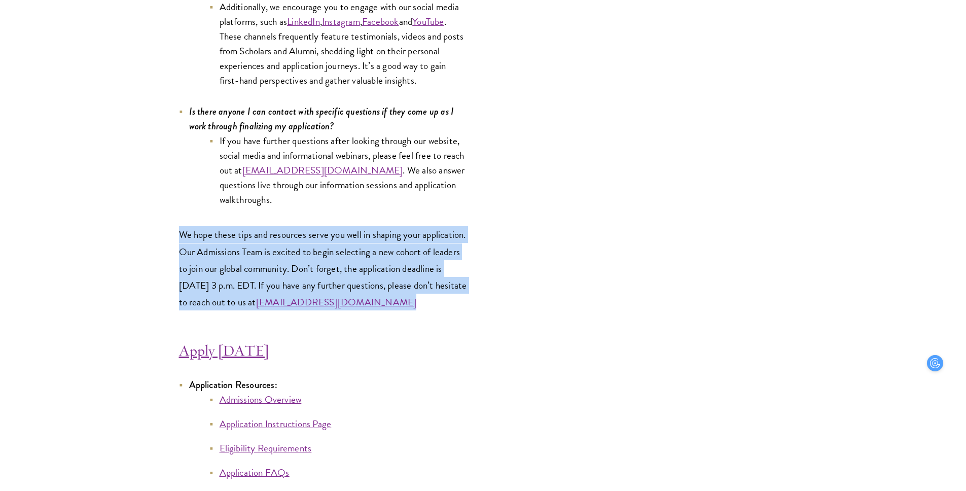
click at [326, 267] on p "We hope these tips and resources serve you well in shaping your application. Ou…" at bounding box center [323, 268] width 289 height 84
click at [364, 294] on p "We hope these tips and resources serve you well in shaping your application. Ou…" at bounding box center [323, 268] width 289 height 84
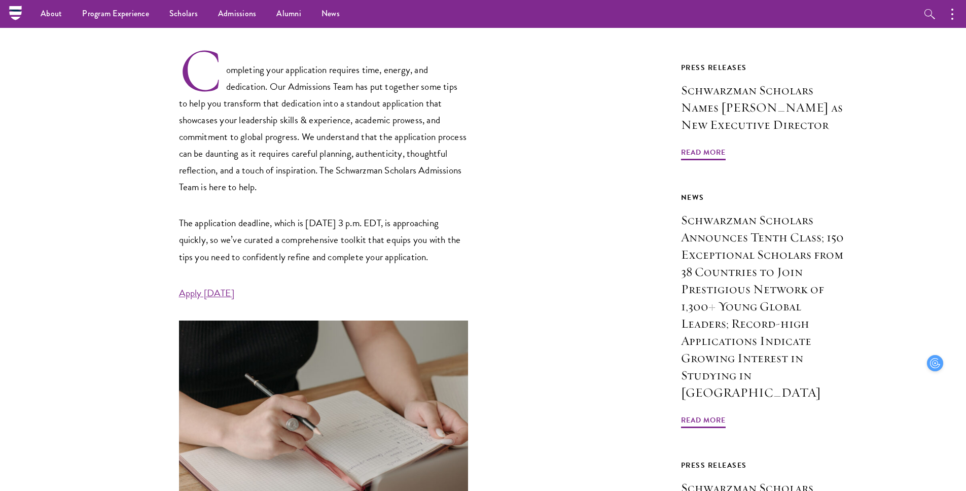
scroll to position [341, 0]
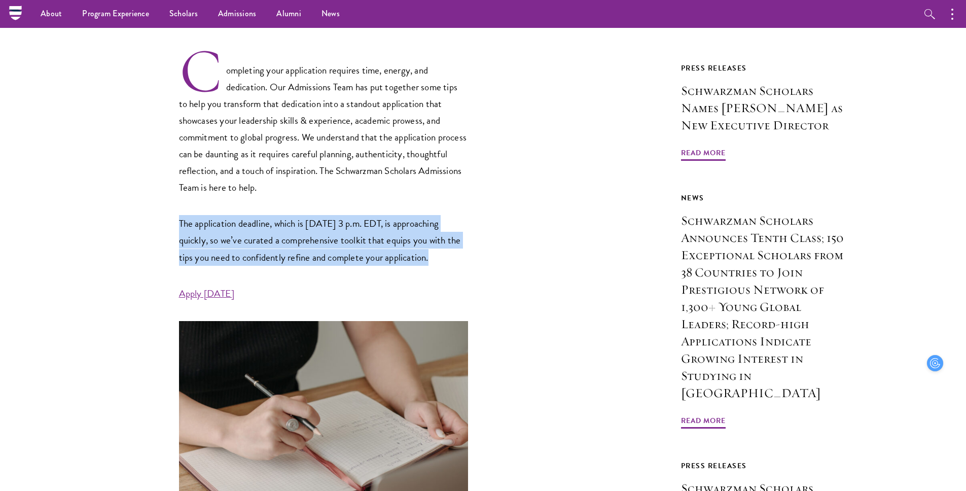
click at [340, 264] on p "The application deadline, which is [DATE] 3 p.m. EDT, is approaching quickly, s…" at bounding box center [323, 240] width 289 height 50
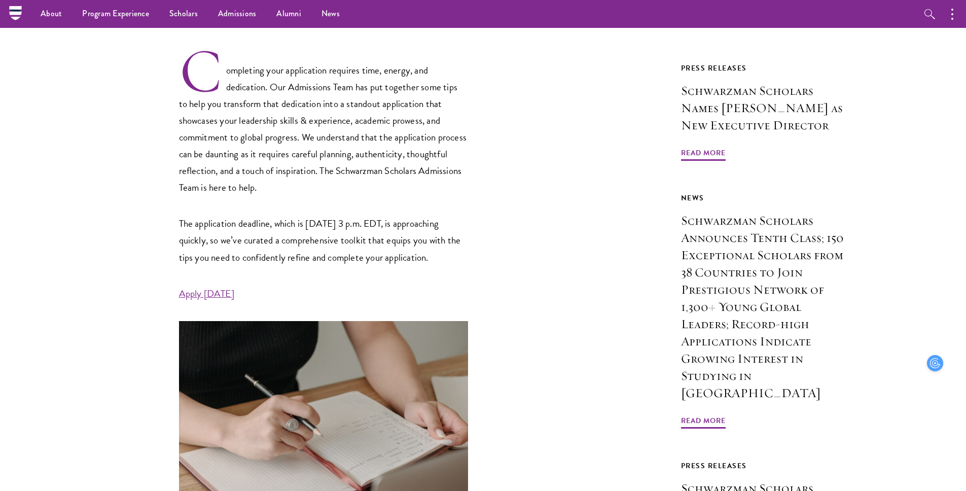
click at [340, 264] on p "The application deadline, which is [DATE] 3 p.m. EDT, is approaching quickly, s…" at bounding box center [323, 240] width 289 height 50
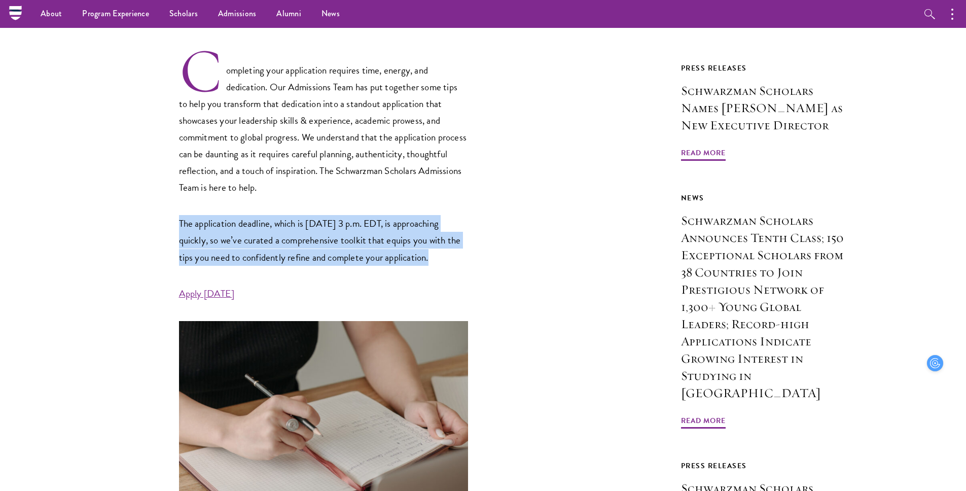
click at [341, 177] on p "Completing your application requires time, energy, and dedication. Our Admissio…" at bounding box center [323, 121] width 289 height 149
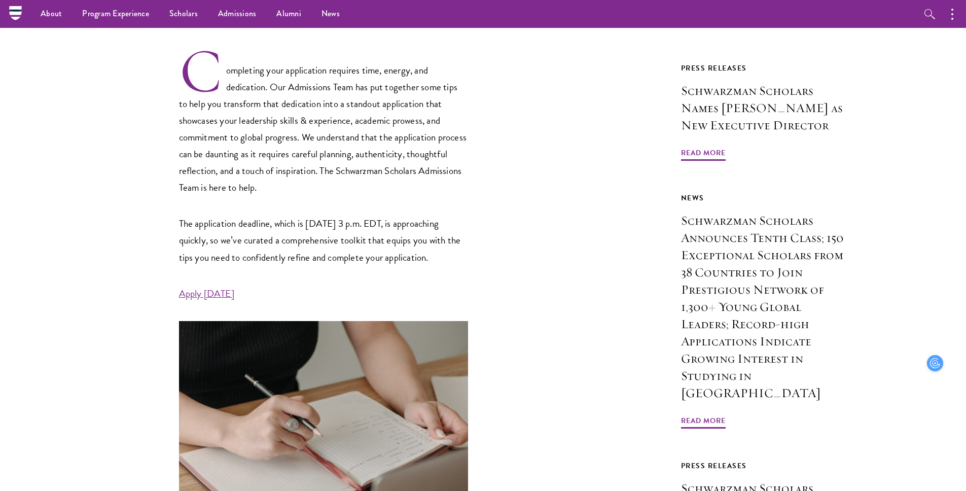
click at [341, 177] on p "Completing your application requires time, energy, and dedication. Our Admissio…" at bounding box center [323, 121] width 289 height 149
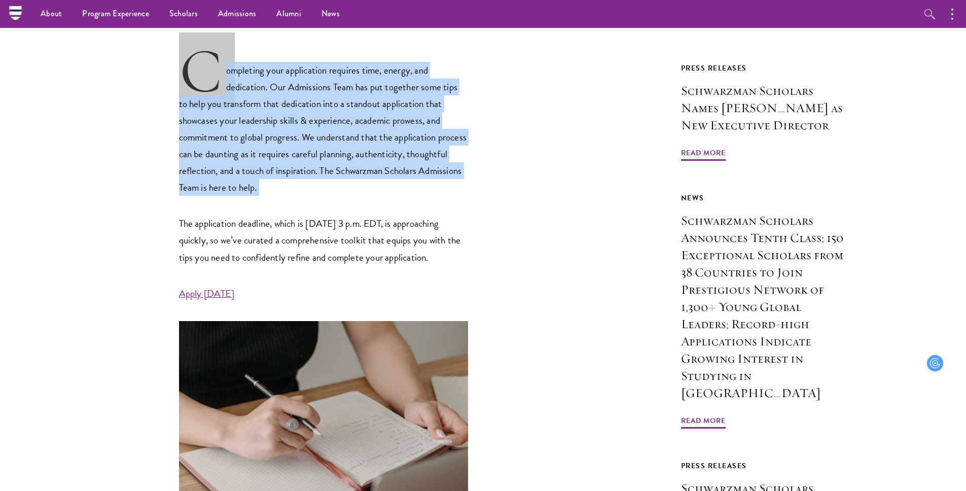
click at [343, 262] on p "The application deadline, which is [DATE] 3 p.m. EDT, is approaching quickly, s…" at bounding box center [323, 240] width 289 height 50
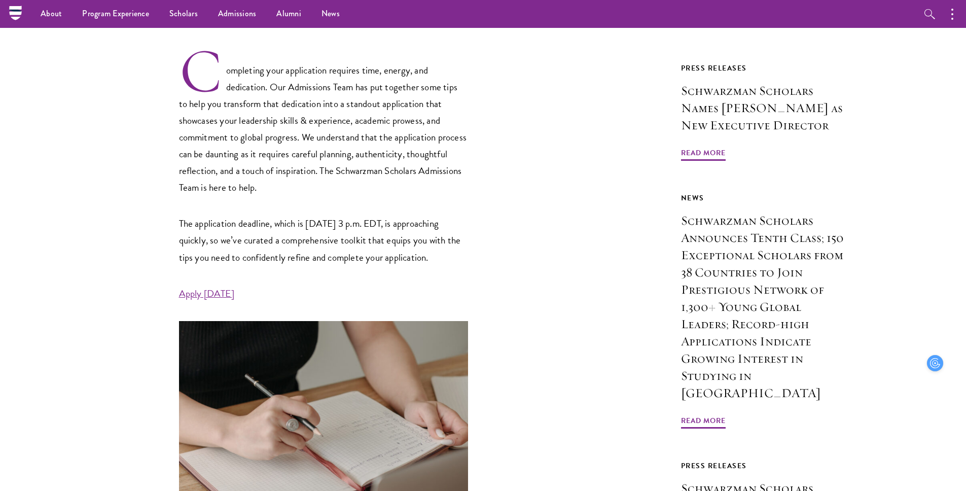
click at [343, 262] on p "The application deadline, which is [DATE] 3 p.m. EDT, is approaching quickly, s…" at bounding box center [323, 240] width 289 height 50
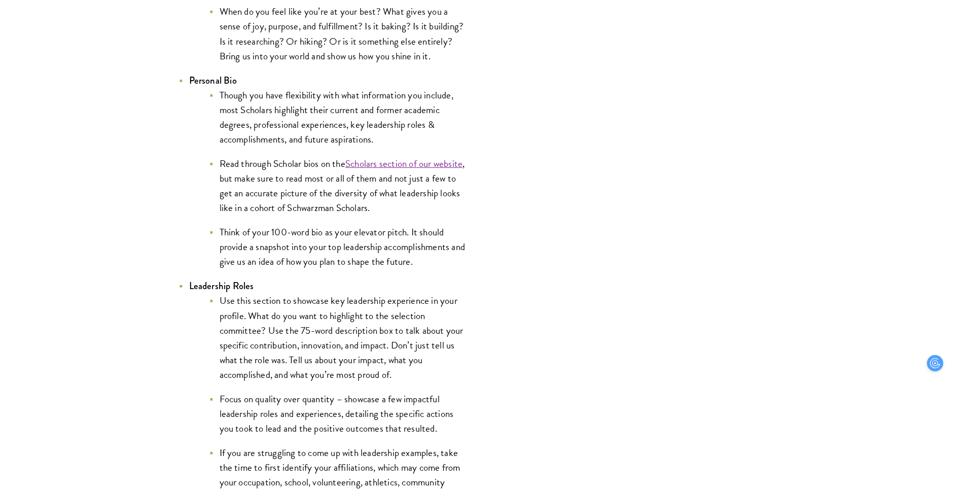
scroll to position [1961, 0]
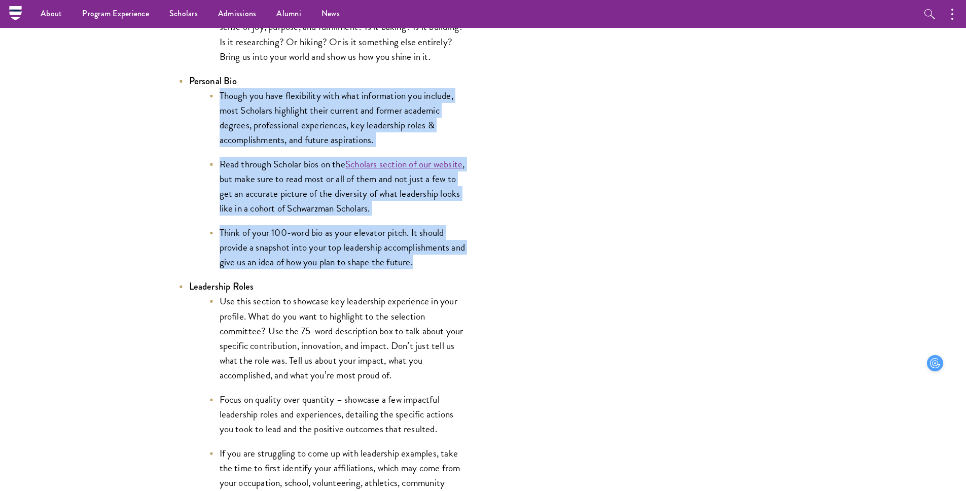
drag, startPoint x: 219, startPoint y: 95, endPoint x: 447, endPoint y: 259, distance: 280.8
click at [447, 259] on ul "Though you have flexibility with what information you include, most Scholars hi…" at bounding box center [328, 178] width 279 height 181
click at [447, 259] on li "Think of your 100-word bio as your elevator pitch. It should provide a snapshot…" at bounding box center [338, 247] width 259 height 44
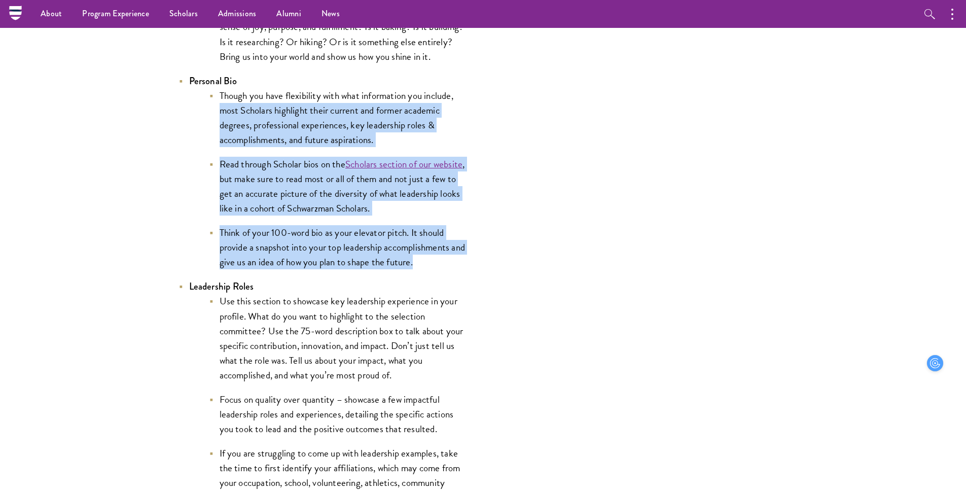
drag, startPoint x: 447, startPoint y: 259, endPoint x: 198, endPoint y: 107, distance: 291.7
click at [198, 107] on ul "Though you have flexibility with what information you include, most Scholars hi…" at bounding box center [328, 178] width 279 height 181
drag, startPoint x: 198, startPoint y: 107, endPoint x: 431, endPoint y: 257, distance: 276.8
click at [430, 257] on ul "Though you have flexibility with what information you include, most Scholars hi…" at bounding box center [328, 178] width 279 height 181
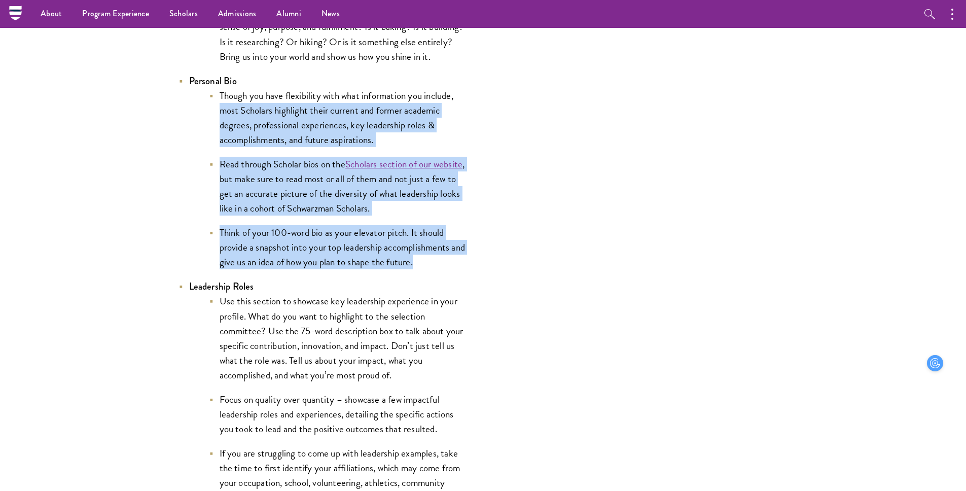
click at [431, 257] on li "Think of your 100-word bio as your elevator pitch. It should provide a snapshot…" at bounding box center [338, 247] width 259 height 44
drag, startPoint x: 431, startPoint y: 257, endPoint x: 222, endPoint y: 108, distance: 257.0
click at [222, 108] on ul "Though you have flexibility with what information you include, most Scholars hi…" at bounding box center [328, 178] width 279 height 181
click at [222, 108] on li "Though you have flexibility with what information you include, most Scholars hi…" at bounding box center [338, 117] width 259 height 59
drag, startPoint x: 222, startPoint y: 108, endPoint x: 425, endPoint y: 308, distance: 285.3
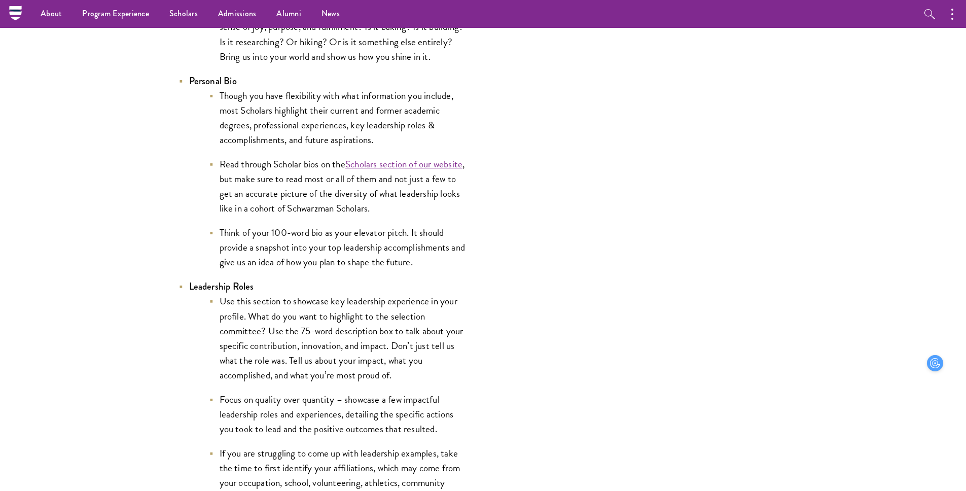
click at [429, 264] on li "Think of your 100-word bio as your elevator pitch. It should provide a snapshot…" at bounding box center [338, 247] width 259 height 44
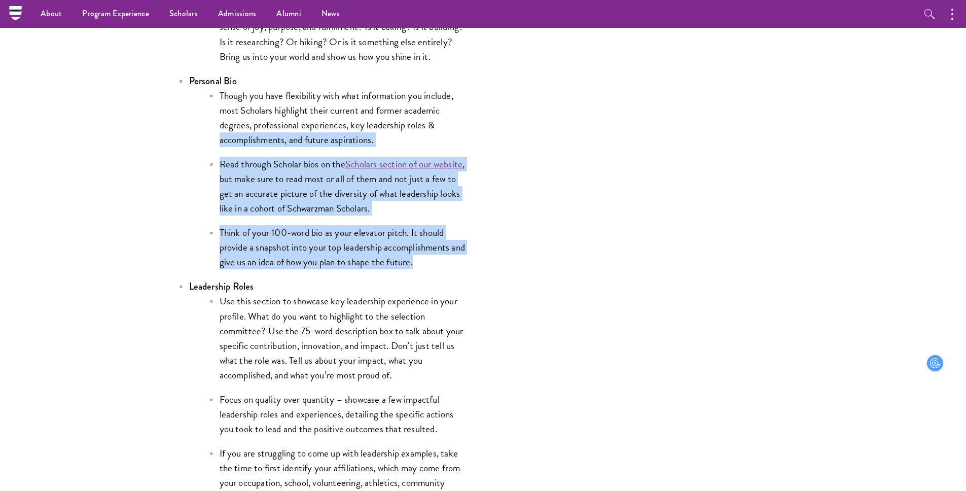
drag, startPoint x: 429, startPoint y: 264, endPoint x: 214, endPoint y: 138, distance: 248.5
click at [214, 138] on ul "Though you have flexibility with what information you include, most Scholars hi…" at bounding box center [328, 178] width 279 height 181
click at [214, 138] on li "Though you have flexibility with what information you include, most Scholars hi…" at bounding box center [338, 117] width 259 height 59
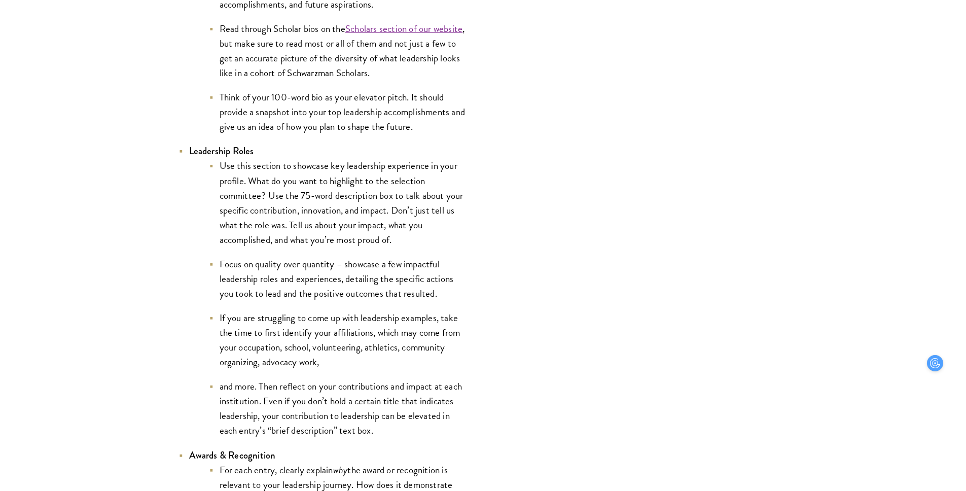
scroll to position [2108, 0]
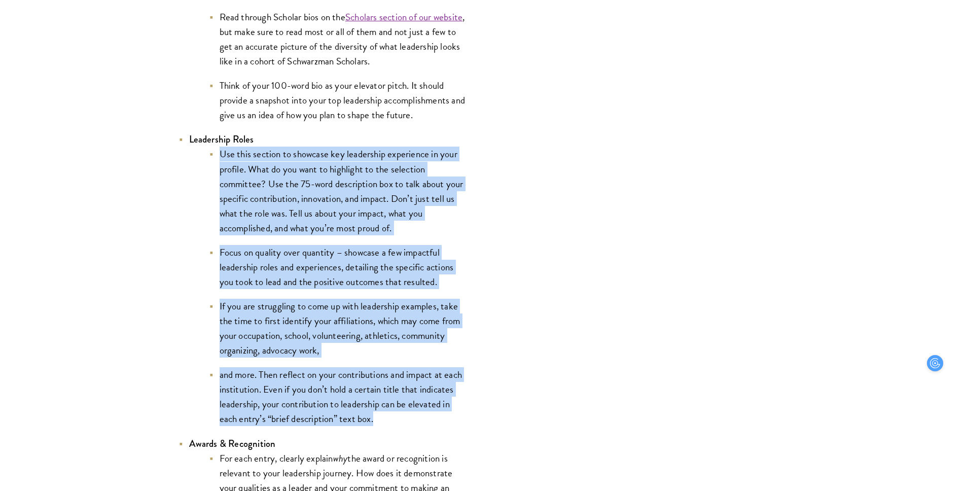
drag, startPoint x: 216, startPoint y: 162, endPoint x: 431, endPoint y: 421, distance: 336.5
click at [431, 421] on ul "Use this section to showcase key leadership experience in your profile. What do…" at bounding box center [328, 285] width 279 height 279
click at [431, 421] on li "and more. Then reflect on your contributions and impact at each institution. Ev…" at bounding box center [338, 396] width 259 height 59
drag, startPoint x: 431, startPoint y: 421, endPoint x: 210, endPoint y: 158, distance: 343.2
click at [210, 158] on ul "Use this section to showcase key leadership experience in your profile. What do…" at bounding box center [328, 285] width 279 height 279
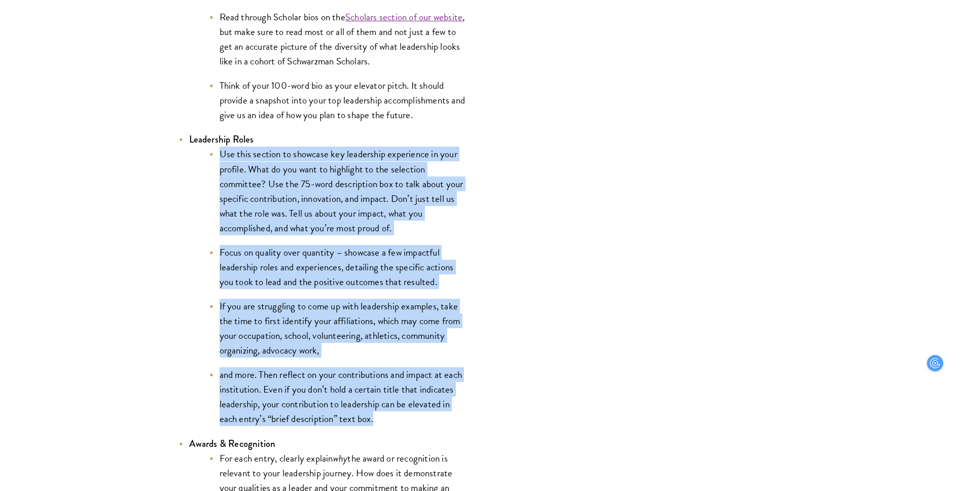
click at [210, 158] on li "Use this section to showcase key leadership experience in your profile. What do…" at bounding box center [338, 190] width 259 height 88
drag, startPoint x: 210, startPoint y: 158, endPoint x: 436, endPoint y: 417, distance: 343.8
click at [436, 417] on ul "Use this section to showcase key leadership experience in your profile. What do…" at bounding box center [328, 285] width 279 height 279
click at [436, 417] on li "and more. Then reflect on your contributions and impact at each institution. Ev…" at bounding box center [338, 396] width 259 height 59
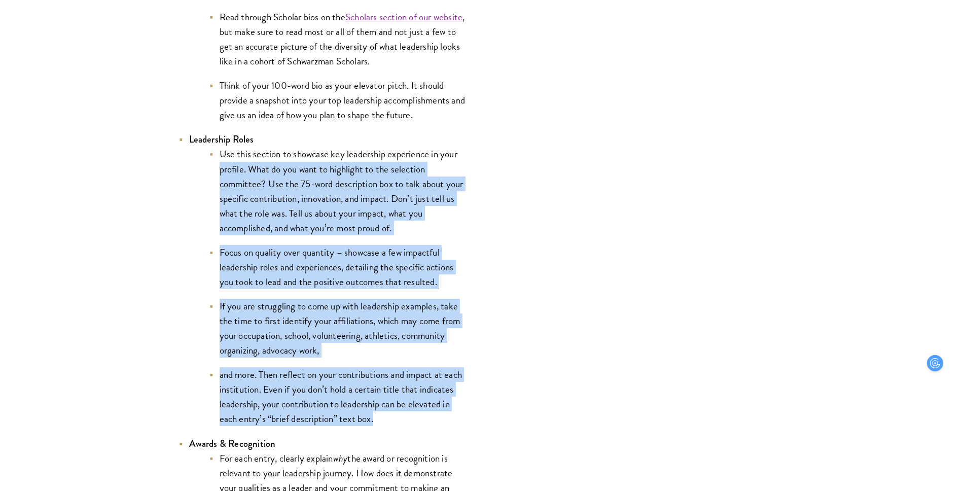
drag, startPoint x: 436, startPoint y: 417, endPoint x: 197, endPoint y: 165, distance: 347.8
click at [197, 165] on ul "Use this section to showcase key leadership experience in your profile. What do…" at bounding box center [328, 285] width 279 height 279
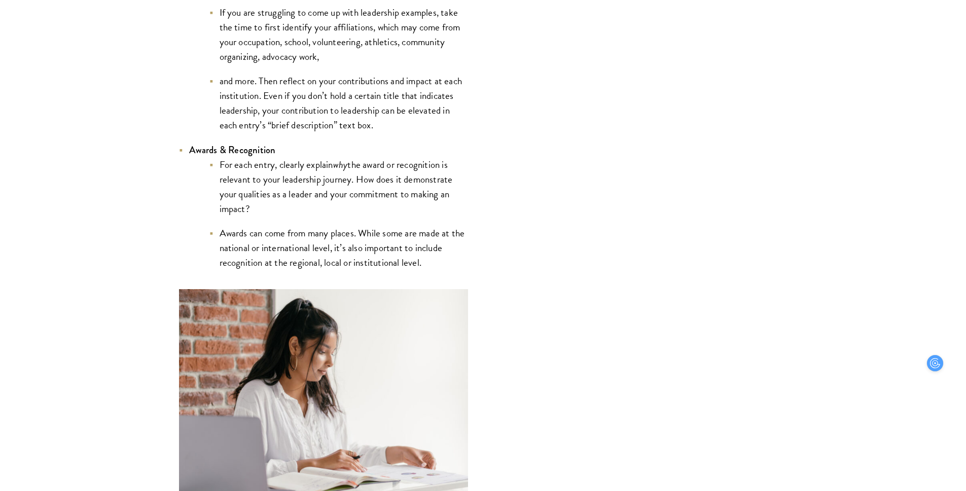
scroll to position [2405, 0]
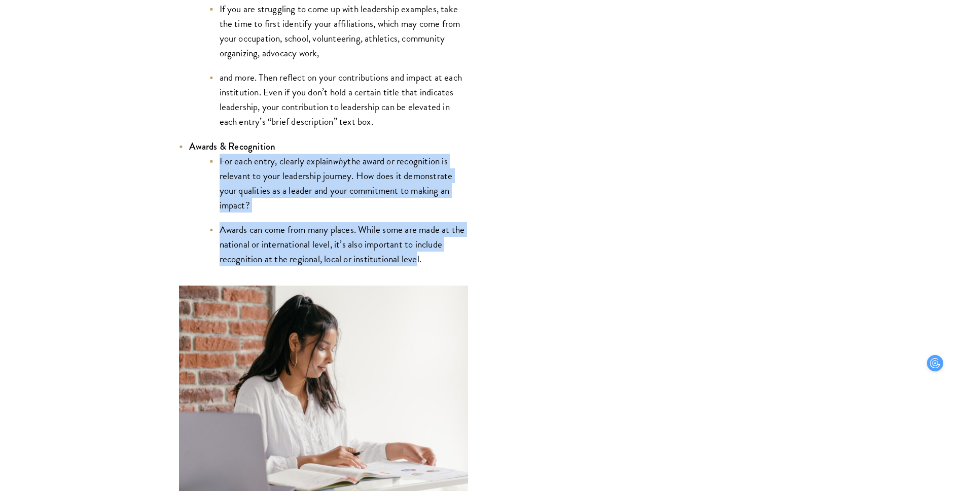
drag, startPoint x: 213, startPoint y: 159, endPoint x: 417, endPoint y: 267, distance: 230.6
click at [417, 266] on ul "For each entry, clearly explain why the award or recognition is relevant to you…" at bounding box center [328, 210] width 279 height 113
click at [417, 266] on li "Awards can come from many places. While some are made at the national or intern…" at bounding box center [338, 244] width 259 height 44
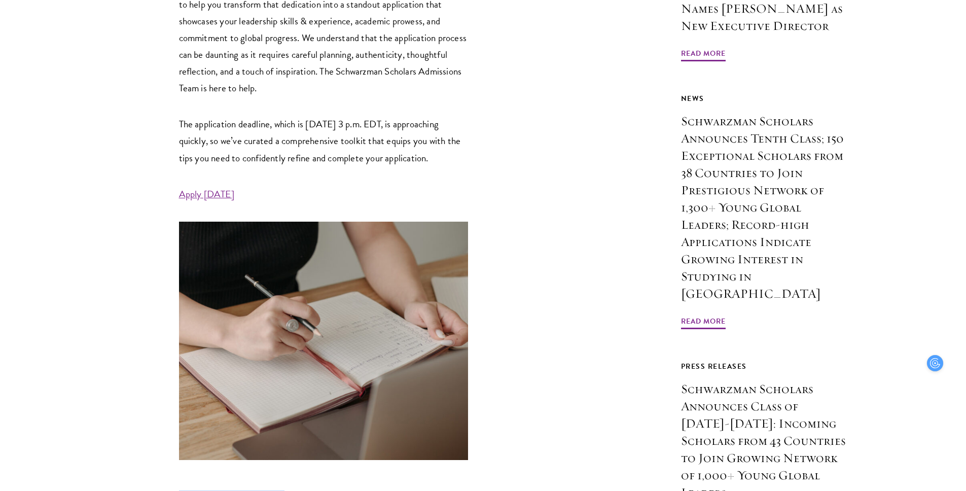
scroll to position [484, 0]
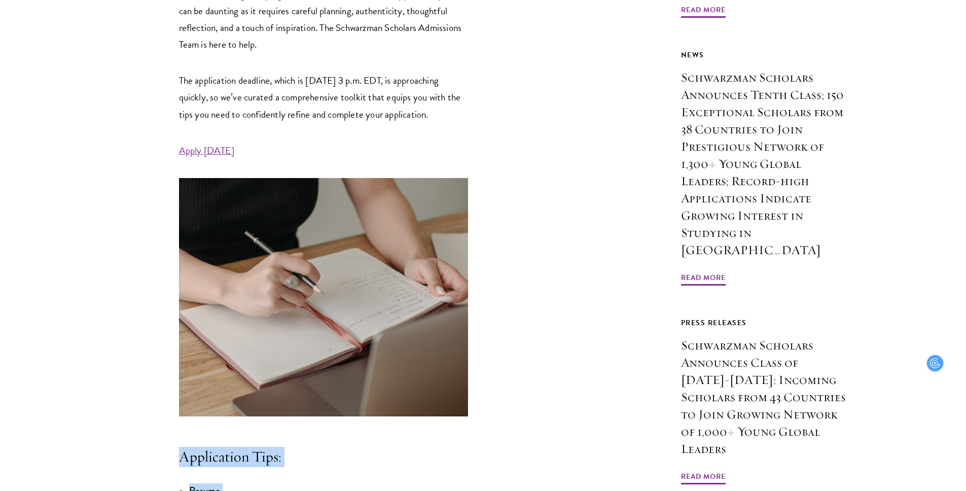
drag, startPoint x: 417, startPoint y: 267, endPoint x: 219, endPoint y: 456, distance: 273.2
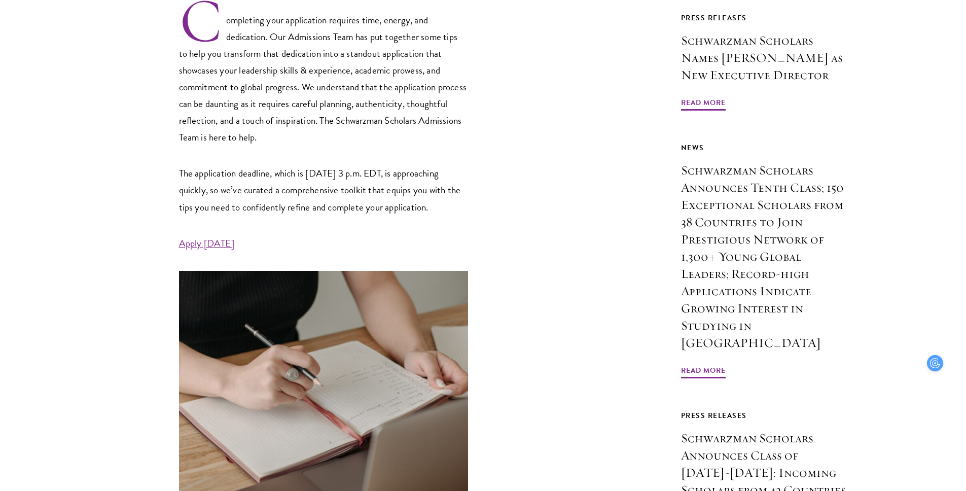
scroll to position [759, 0]
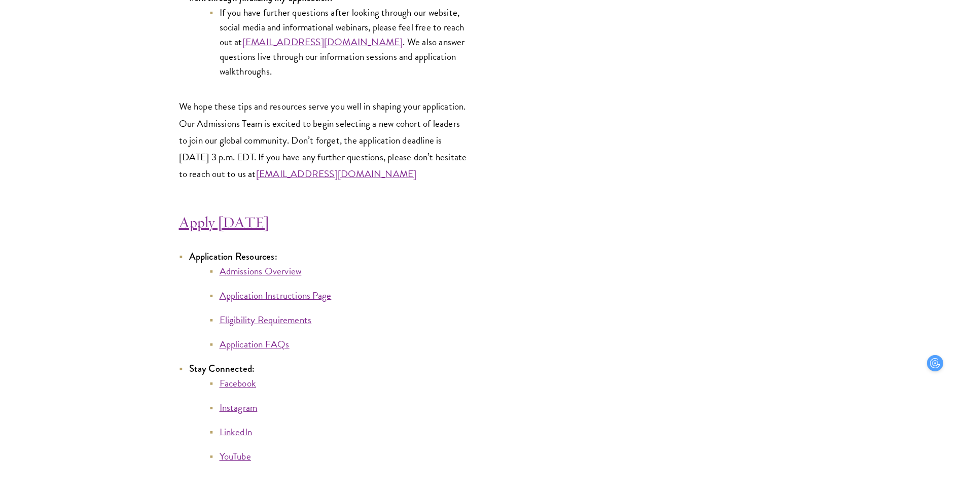
scroll to position [5379, 0]
